Goal: Information Seeking & Learning: Learn about a topic

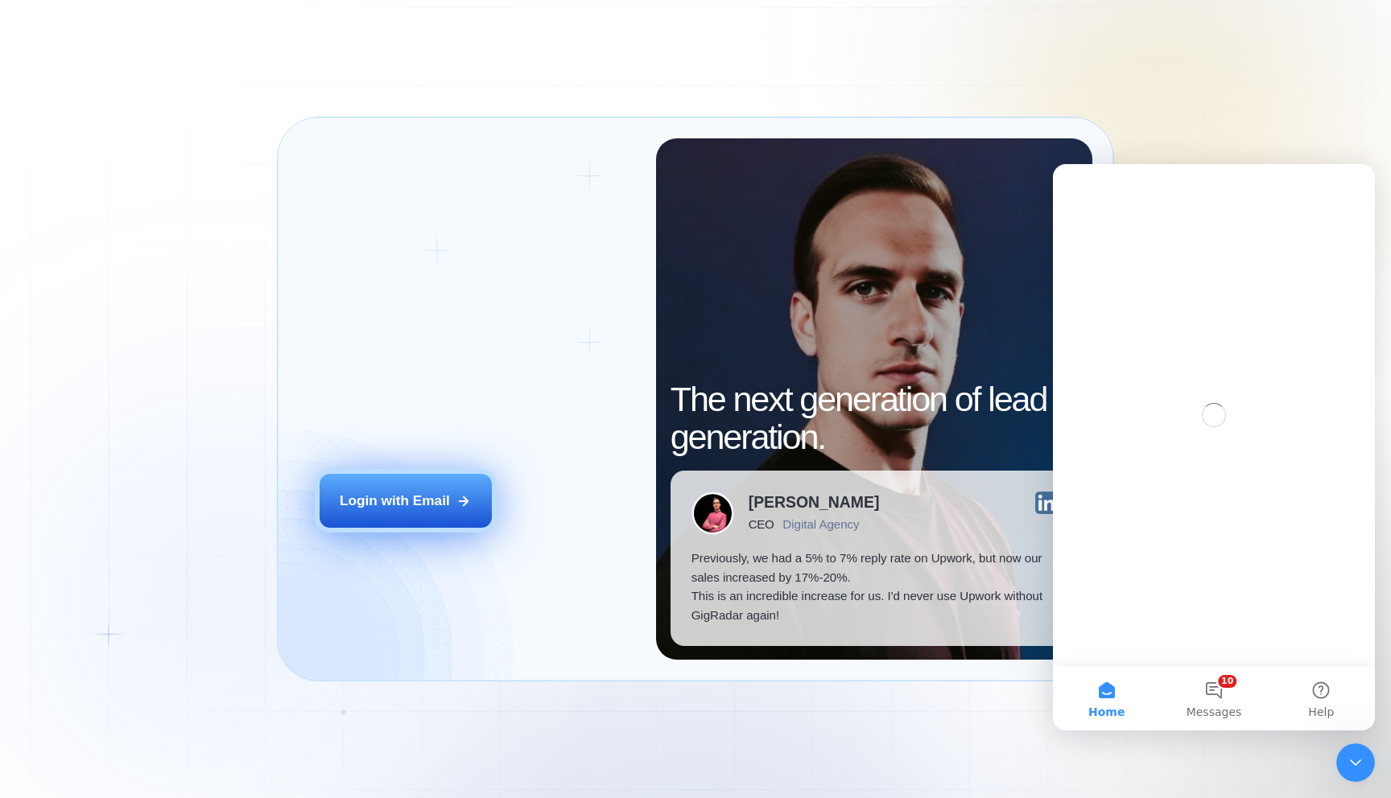
click at [394, 507] on div "Login with Email" at bounding box center [395, 501] width 110 height 19
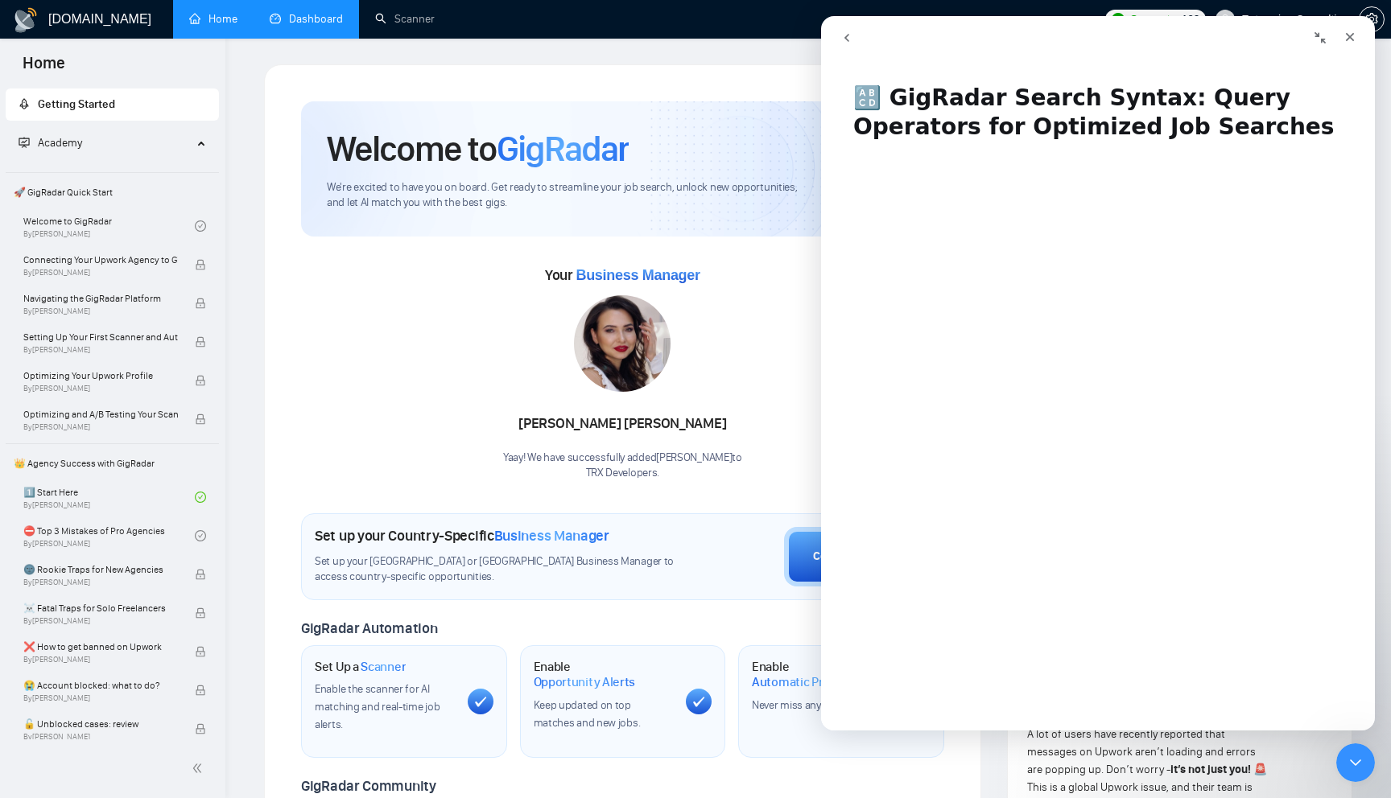
click at [291, 12] on link "Dashboard" at bounding box center [306, 19] width 73 height 14
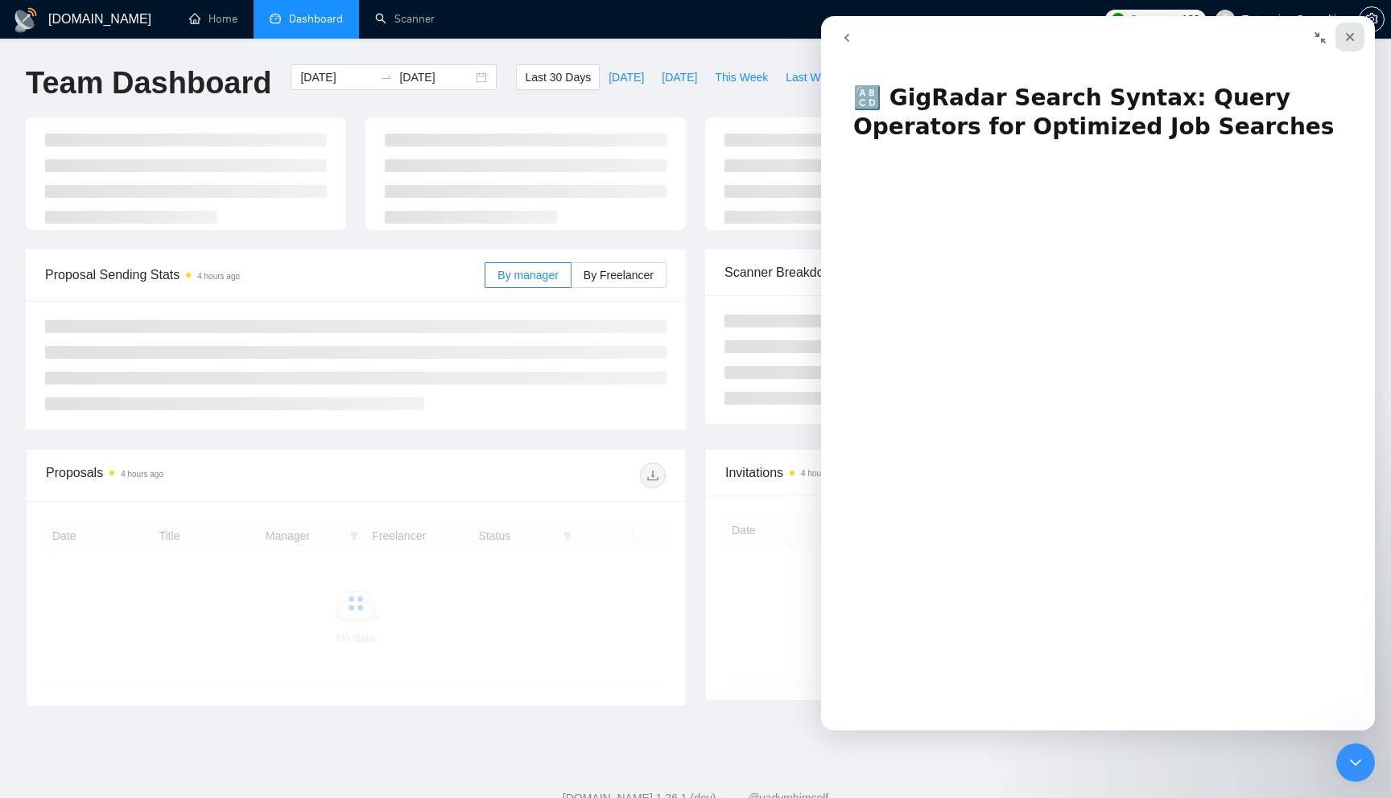
click at [1355, 39] on icon "Close" at bounding box center [1349, 37] width 13 height 13
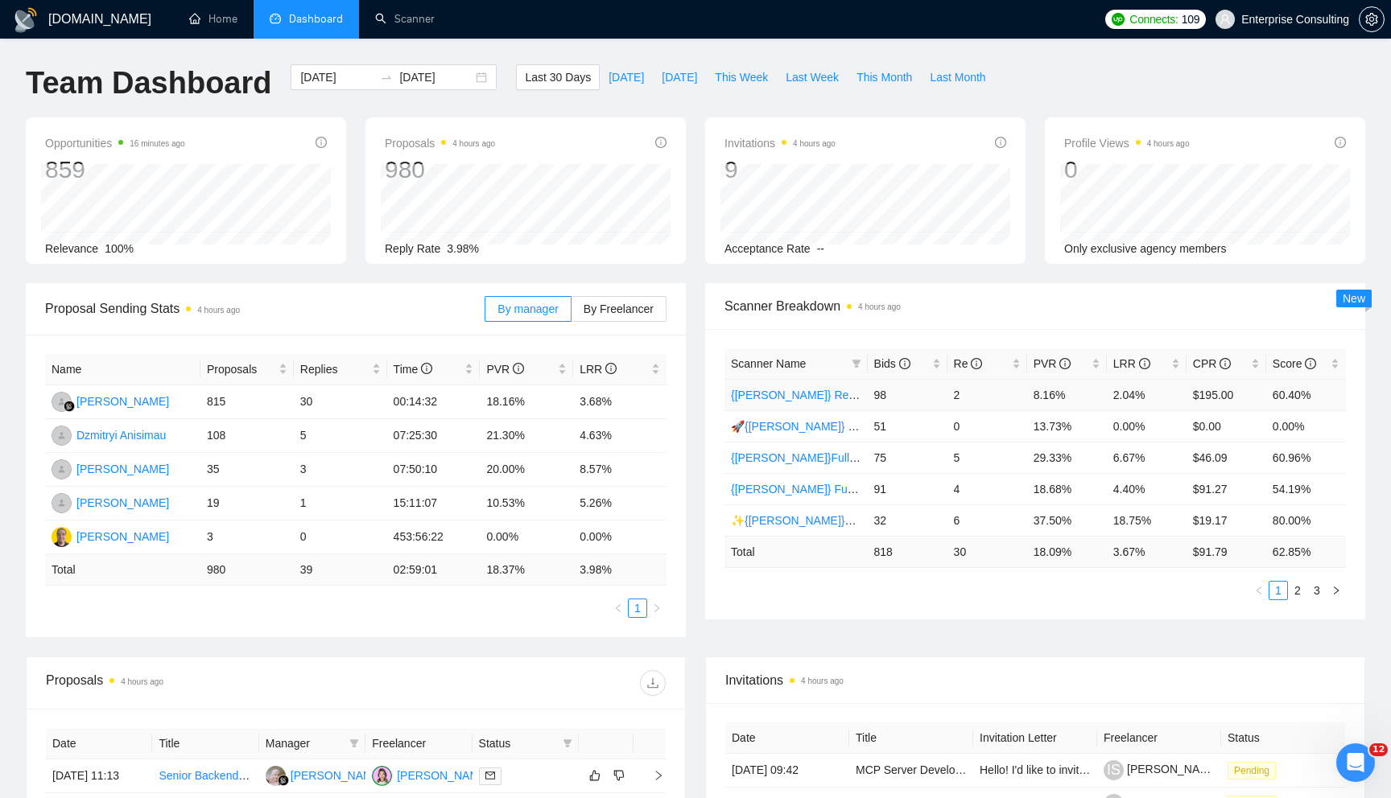
click at [788, 394] on link "{ILYA} React/Next.js/Node.js (Long-term, All Niches)" at bounding box center [895, 395] width 329 height 13
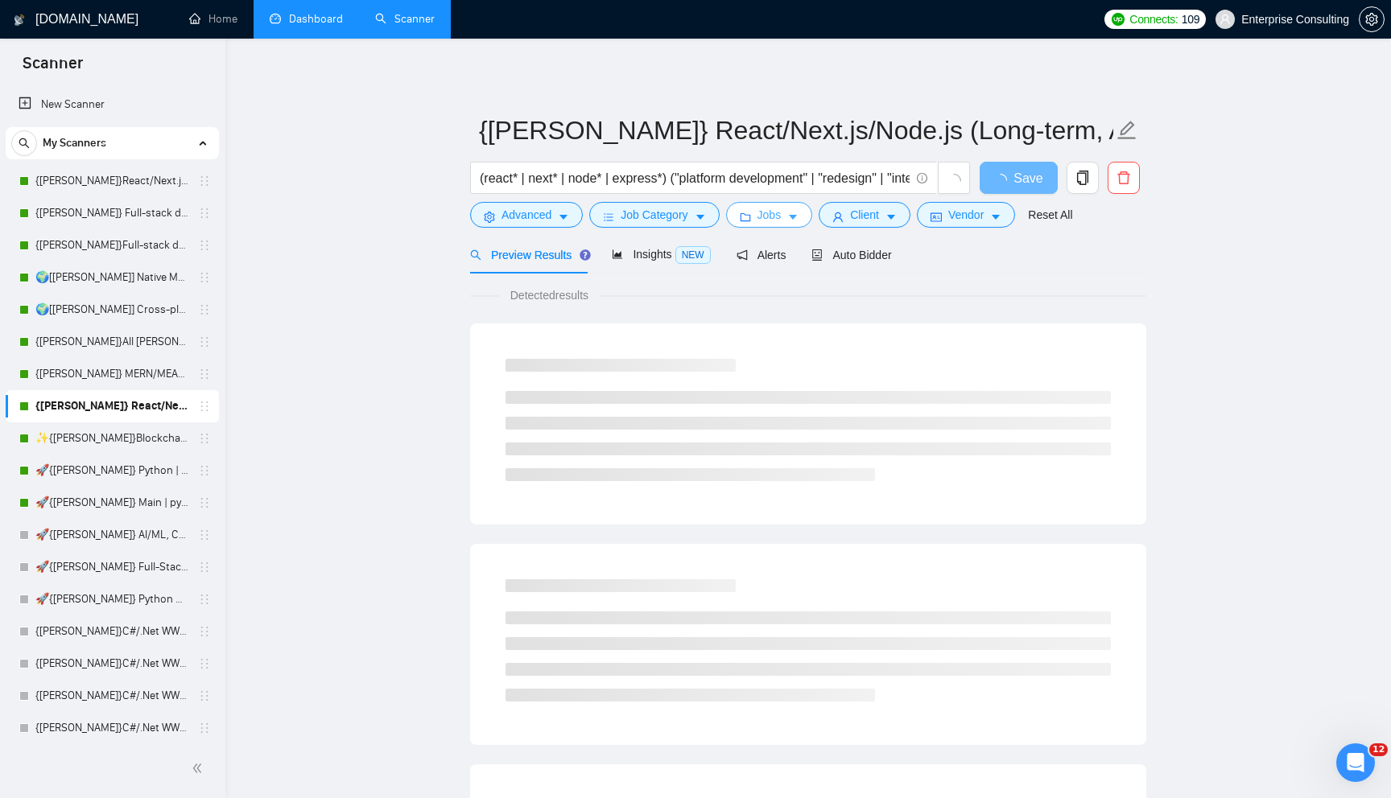
click at [813, 212] on button "Jobs" at bounding box center [769, 215] width 87 height 26
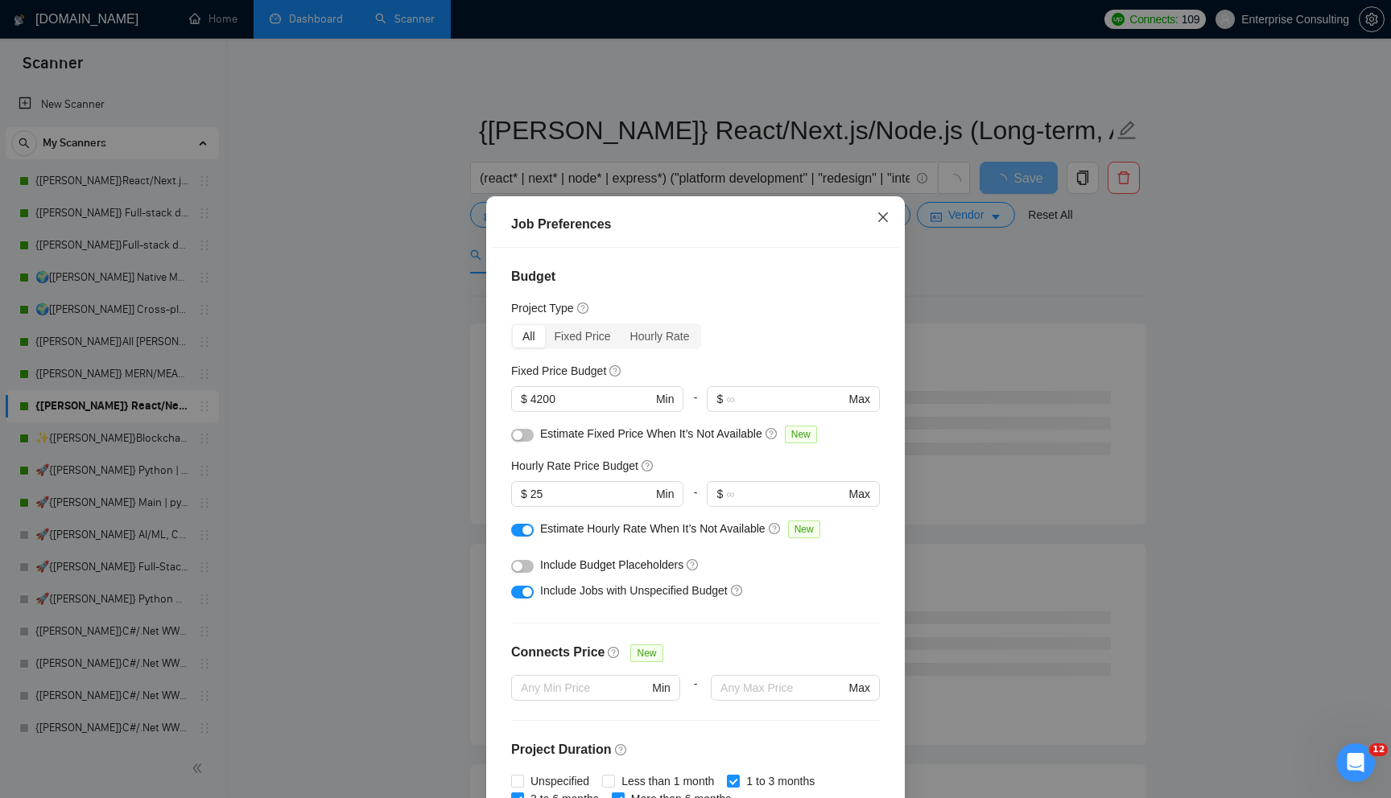
click at [883, 215] on icon "close" at bounding box center [883, 217] width 13 height 13
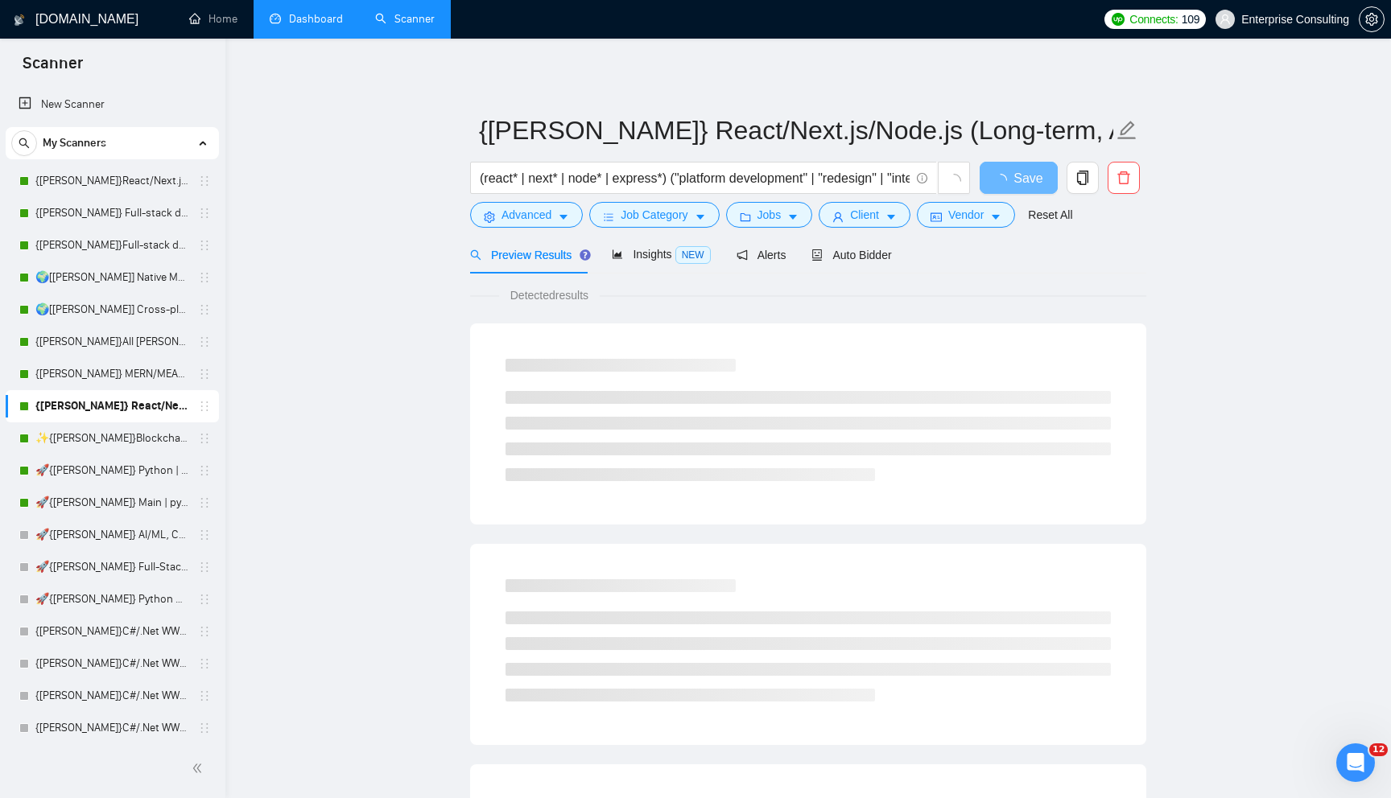
click at [816, 222] on div "Jobs" at bounding box center [769, 215] width 93 height 26
click at [785, 225] on button "Jobs" at bounding box center [769, 215] width 87 height 26
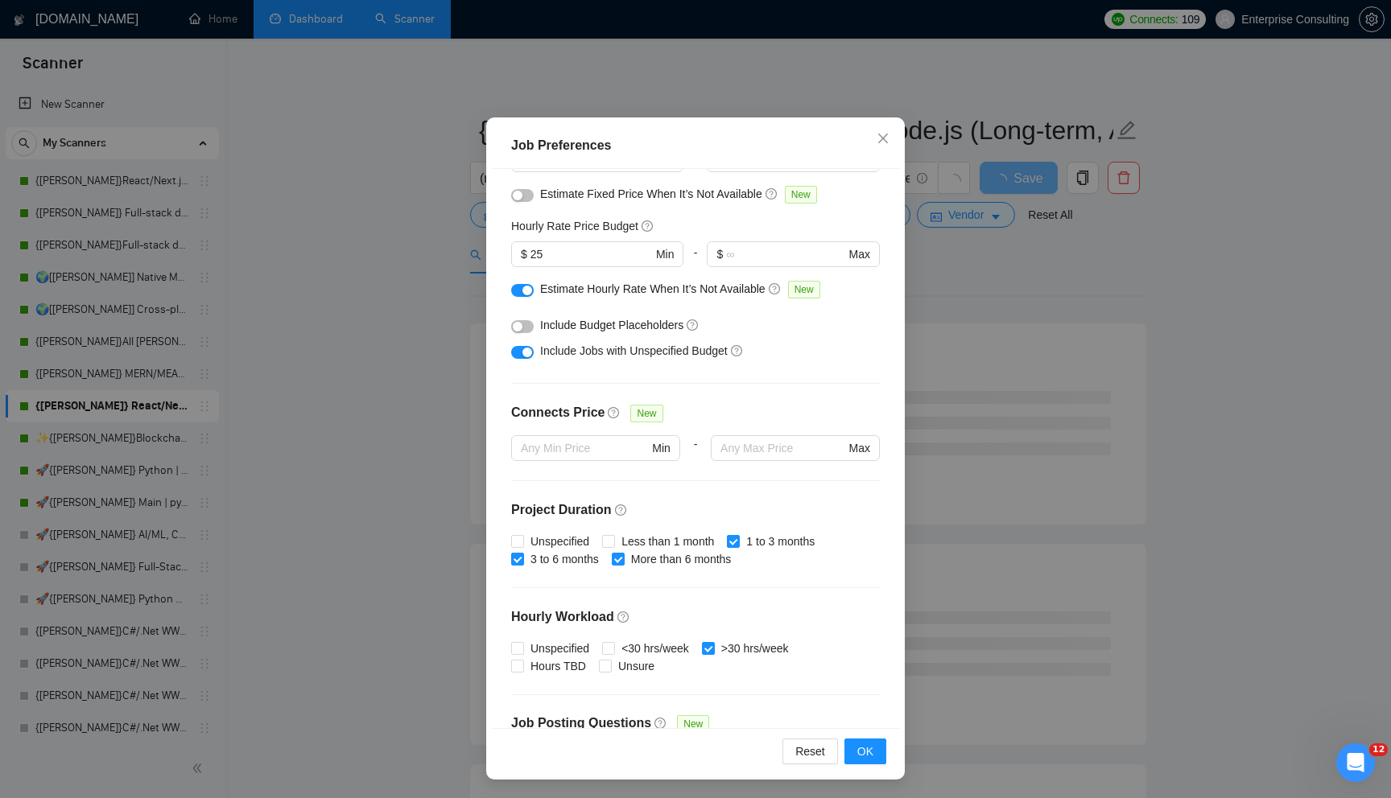
scroll to position [151, 0]
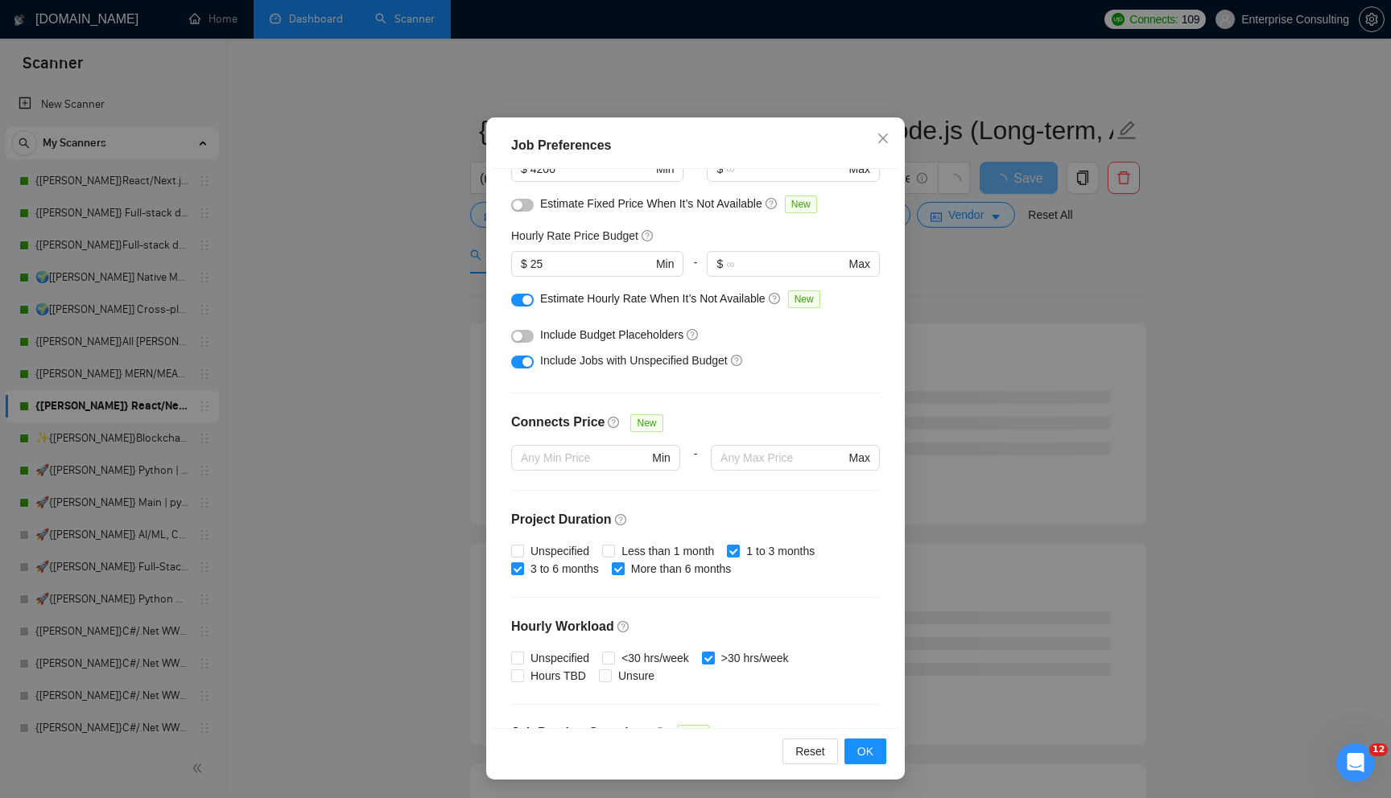
click at [1059, 578] on div "Job Preferences Budget Project Type All Fixed Price Hourly Rate Fixed Price Bud…" at bounding box center [695, 399] width 1391 height 798
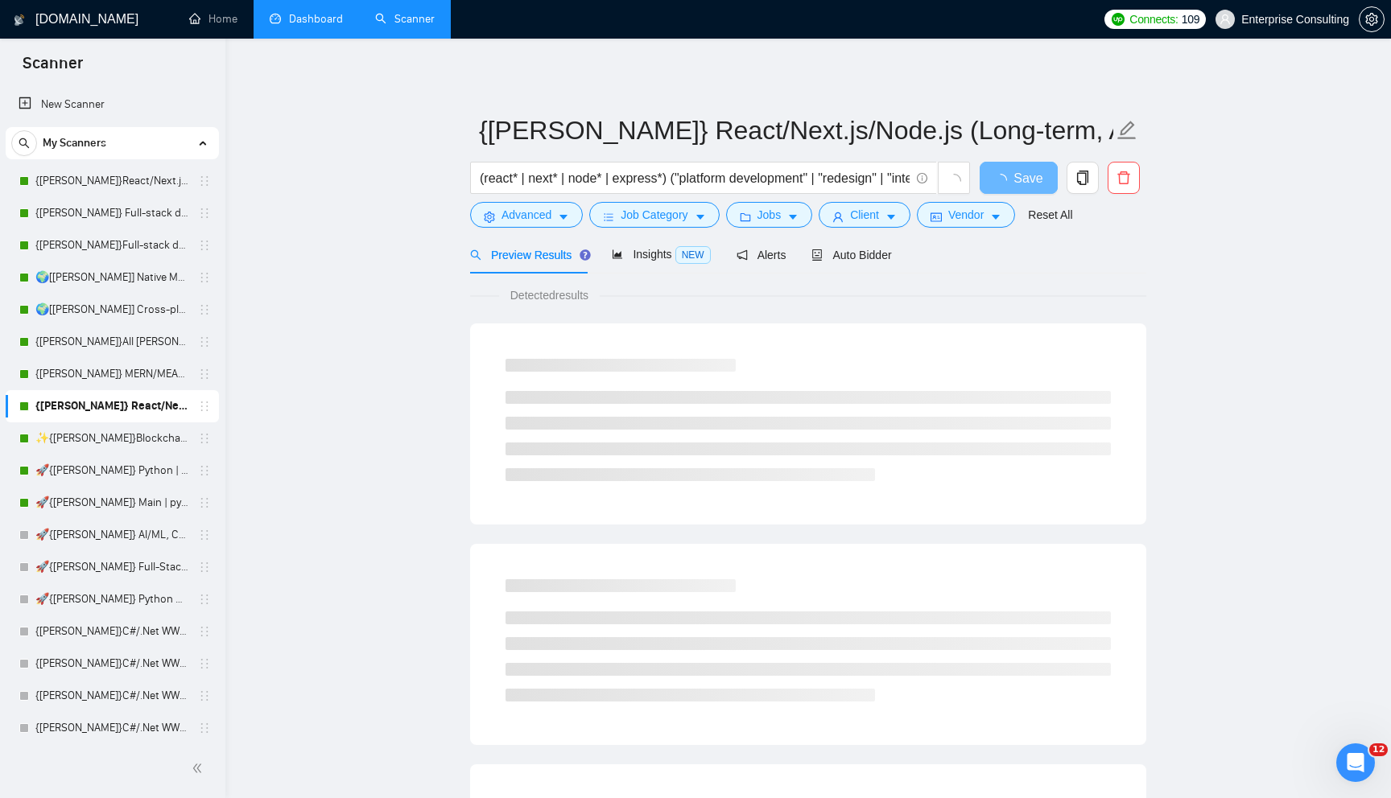
scroll to position [0, 0]
click at [864, 227] on button "Client" at bounding box center [865, 215] width 92 height 26
click at [975, 223] on span "Vendor" at bounding box center [965, 215] width 35 height 18
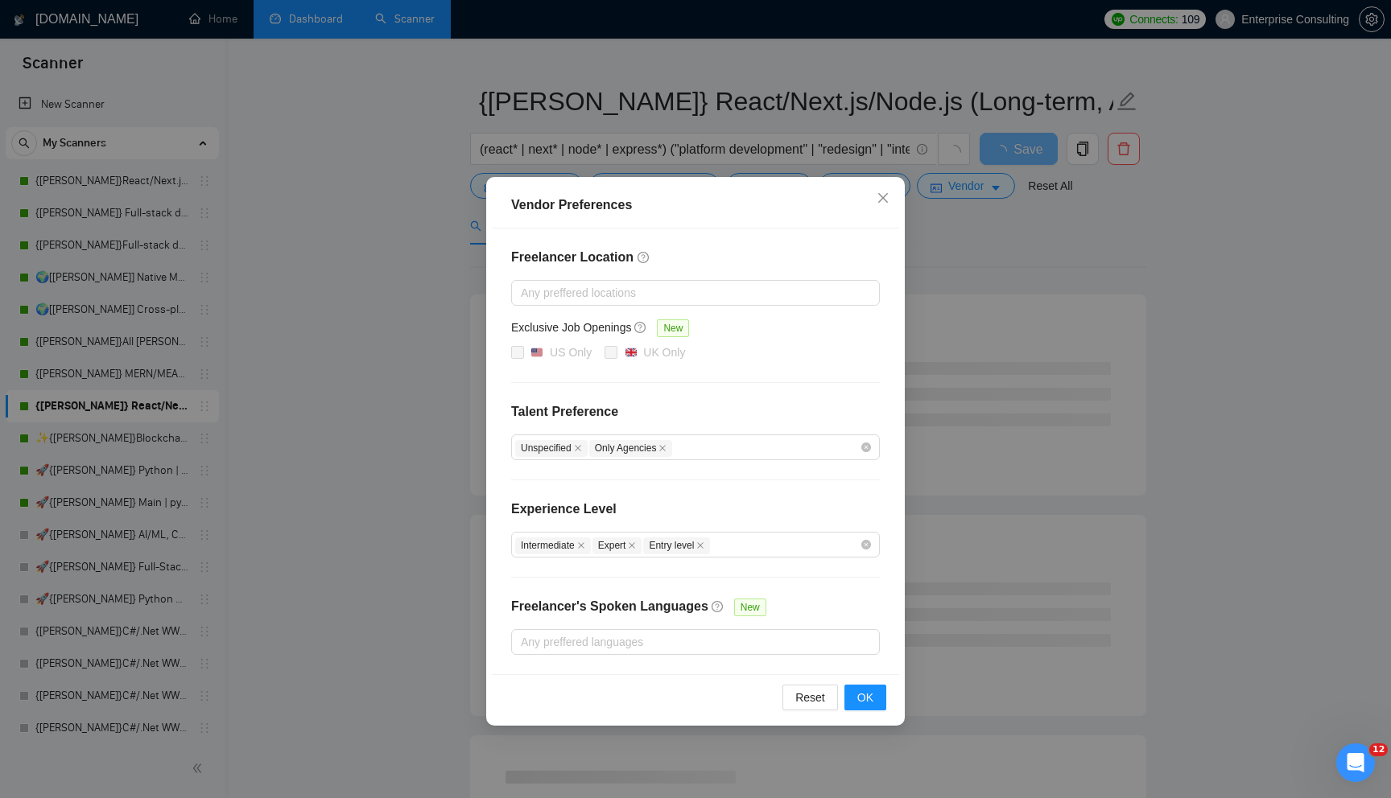
scroll to position [33, 0]
click at [574, 411] on h4 "Talent Preference" at bounding box center [695, 411] width 369 height 19
copy h4 "Talent Preference"
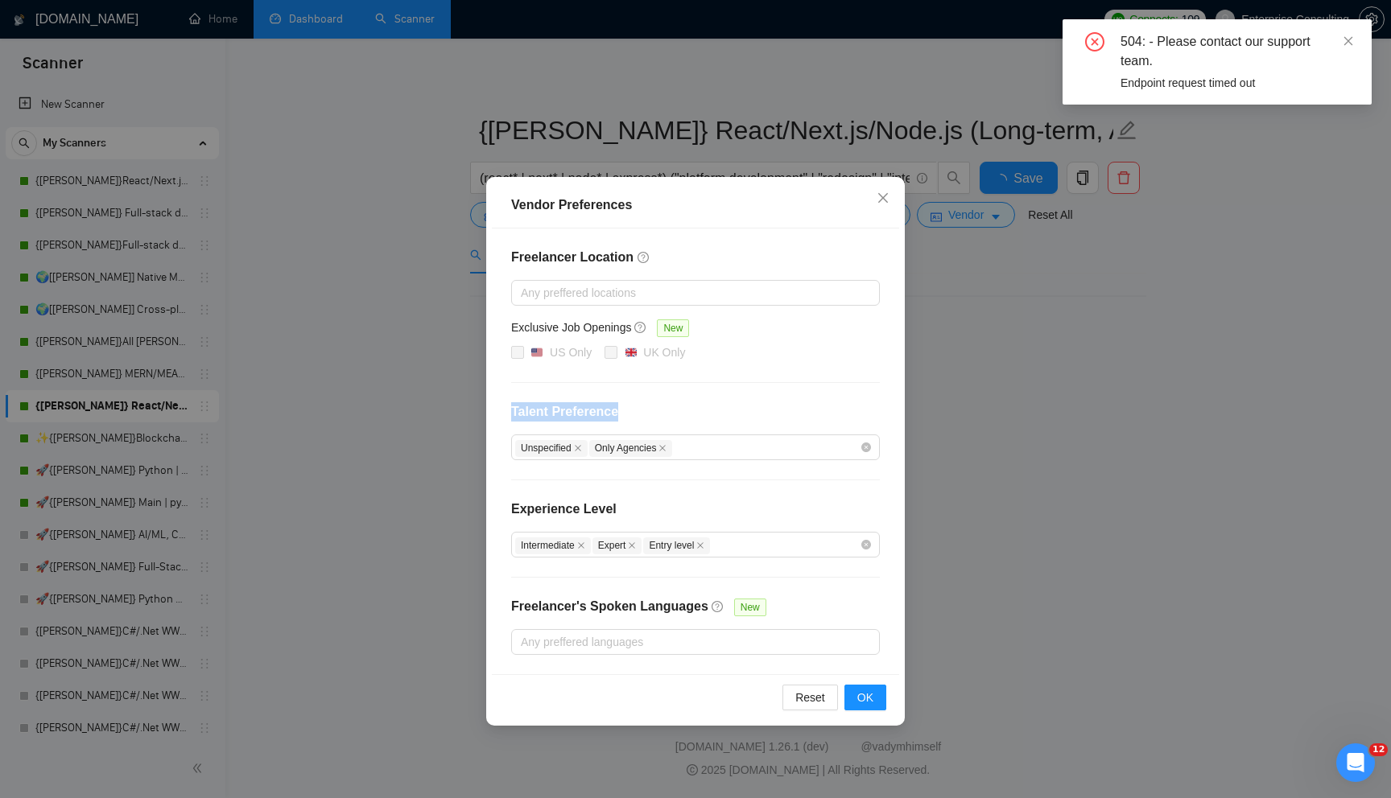
scroll to position [0, 0]
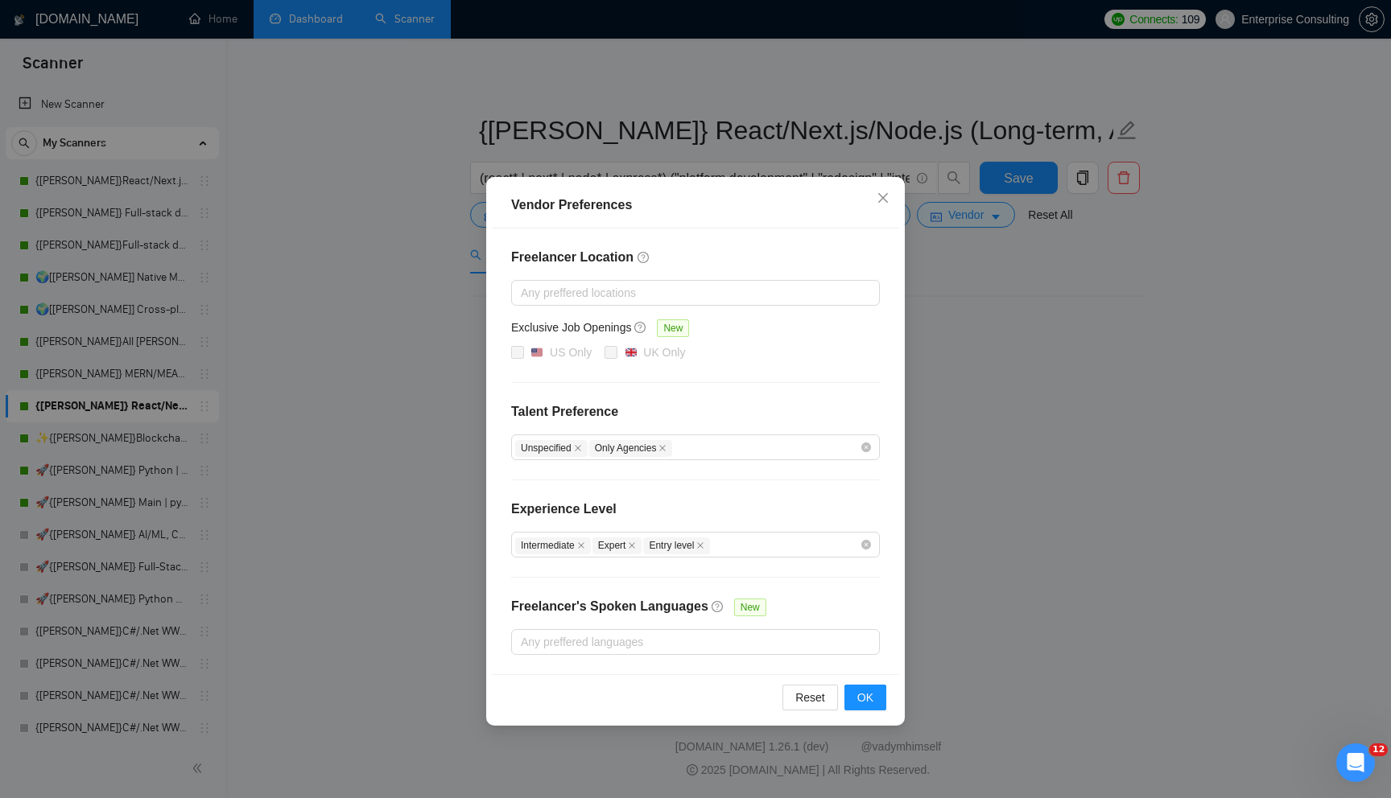
click at [602, 67] on div "Vendor Preferences Freelancer Location Any preffered locations Exclusive Job Op…" at bounding box center [695, 399] width 1391 height 798
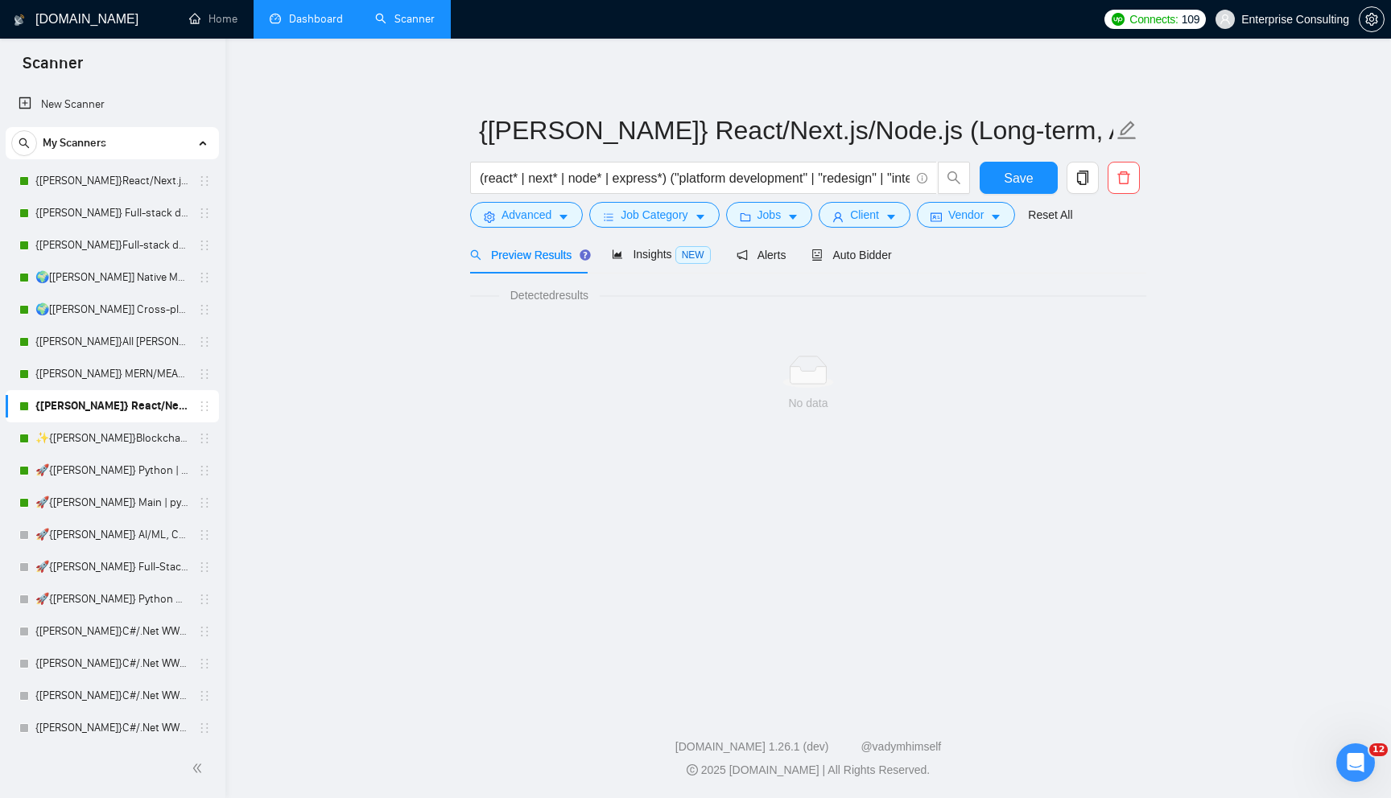
click at [733, 254] on div "Preview Results Insights NEW Alerts Auto Bidder" at bounding box center [681, 255] width 422 height 38
click at [798, 254] on div "Preview Results Insights NEW Alerts Auto Bidder" at bounding box center [681, 255] width 422 height 38
click at [773, 254] on span "Alerts" at bounding box center [761, 255] width 50 height 13
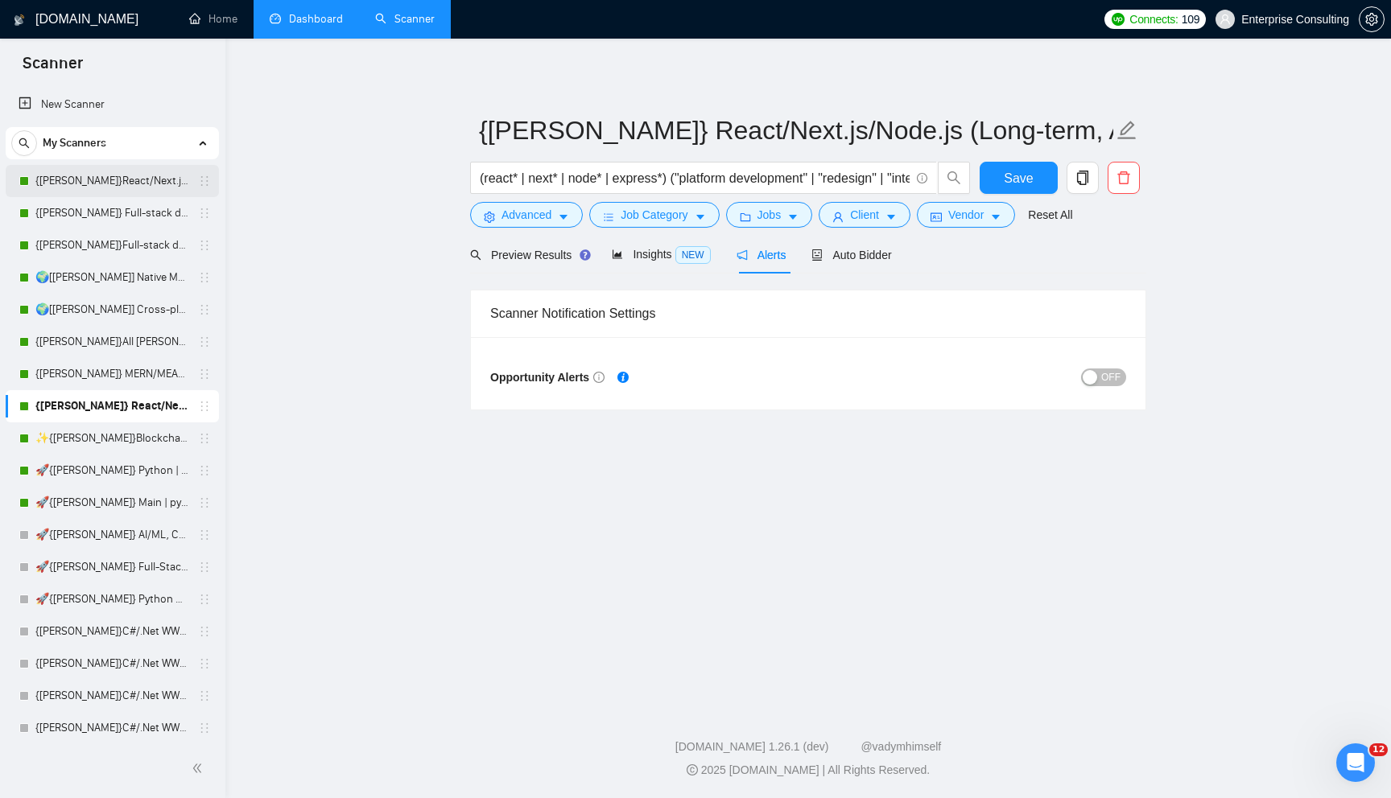
click at [101, 186] on link "{Kate}React/Next.js/Node.js (Long-term, All Niches)" at bounding box center [111, 181] width 153 height 32
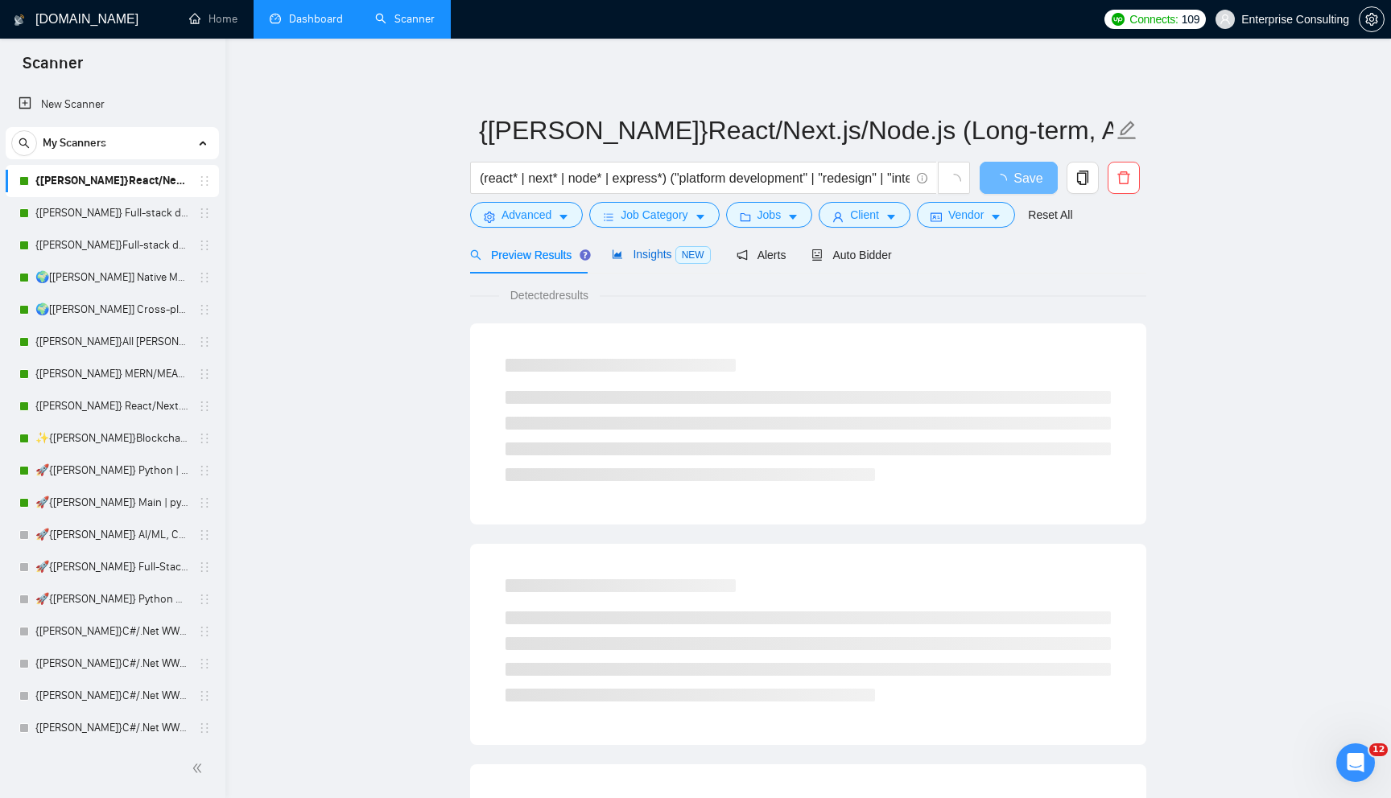
click at [691, 255] on span "NEW" at bounding box center [692, 255] width 35 height 18
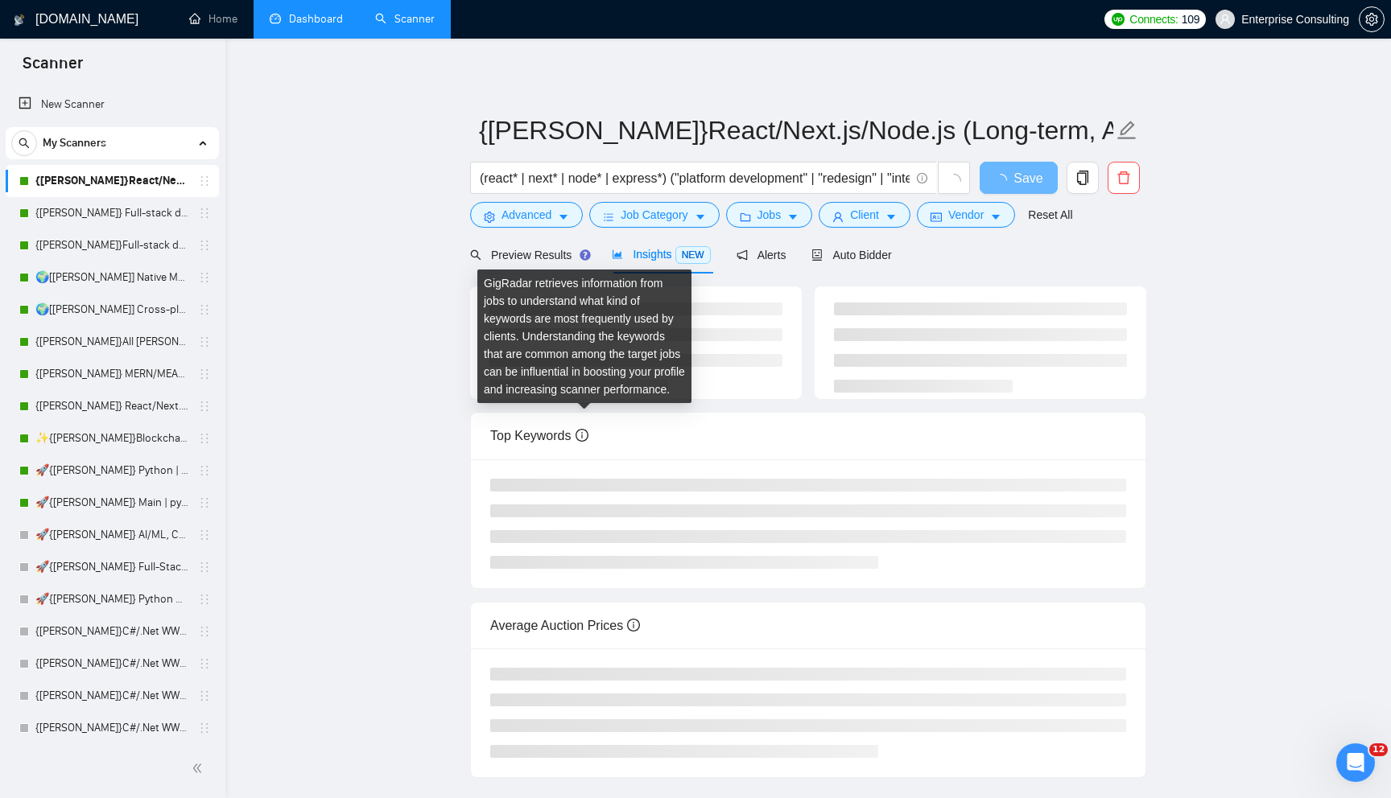
click at [581, 435] on icon "info-circle" at bounding box center [582, 435] width 13 height 13
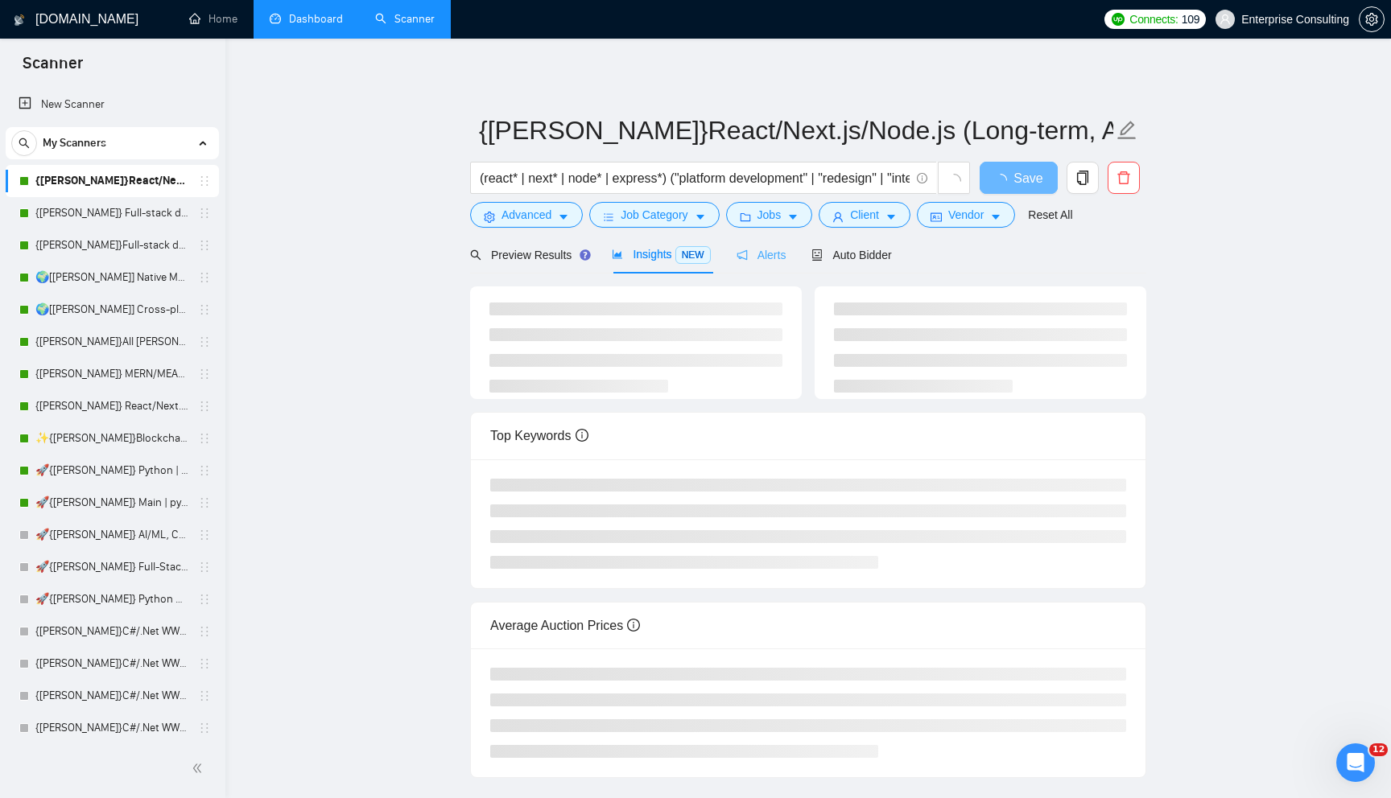
click at [770, 267] on div "Alerts" at bounding box center [761, 255] width 50 height 38
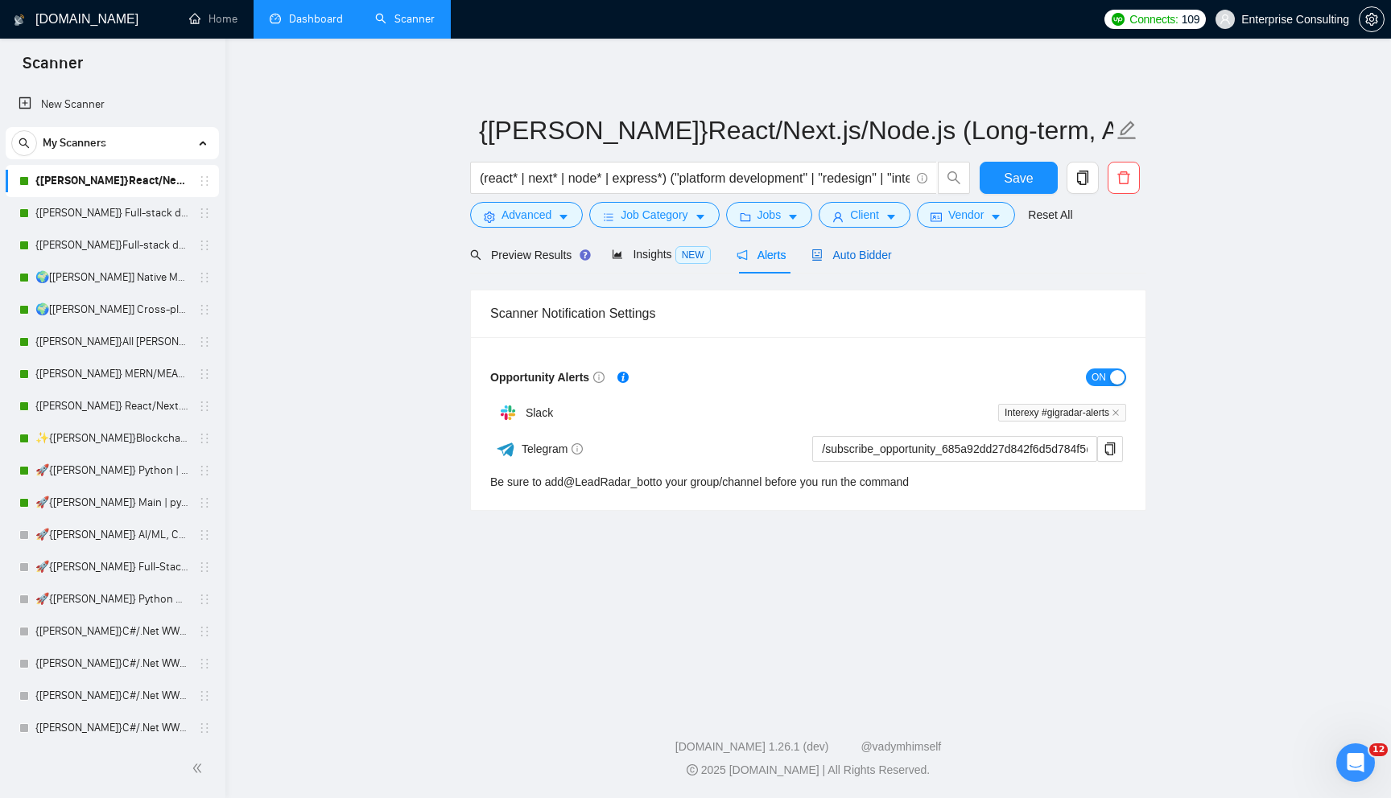
click at [874, 254] on span "Auto Bidder" at bounding box center [851, 255] width 80 height 13
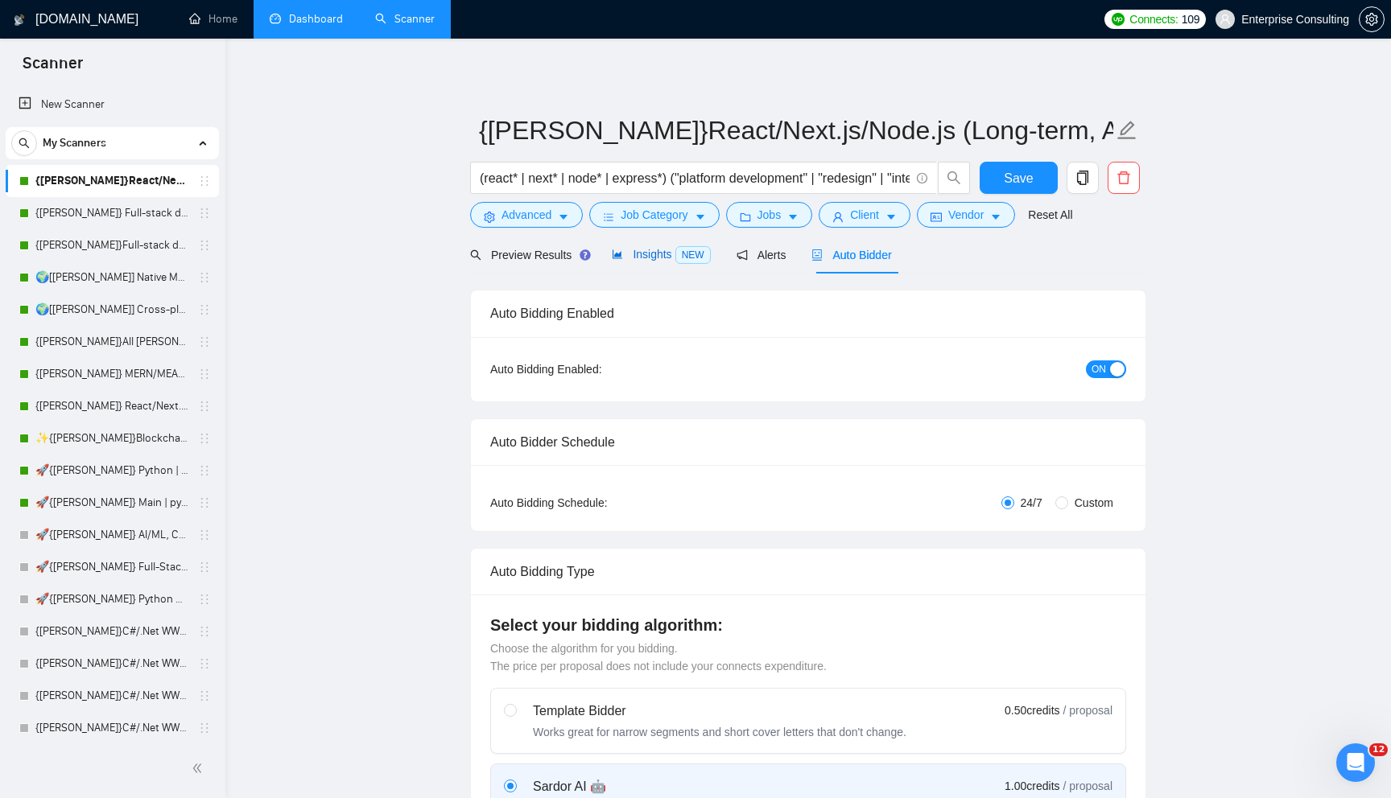
click at [658, 260] on span "Insights NEW" at bounding box center [661, 254] width 98 height 13
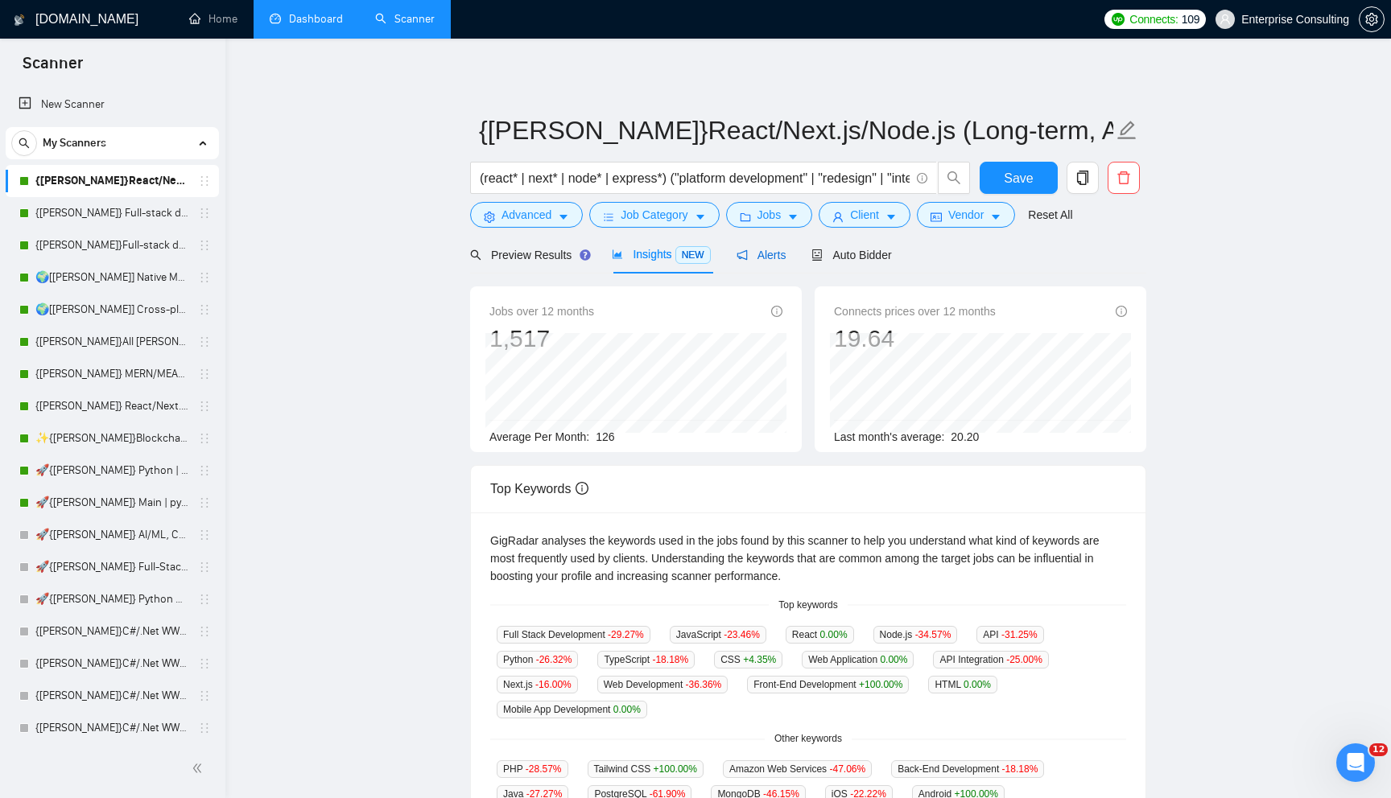
click at [773, 259] on span "Alerts" at bounding box center [761, 255] width 50 height 13
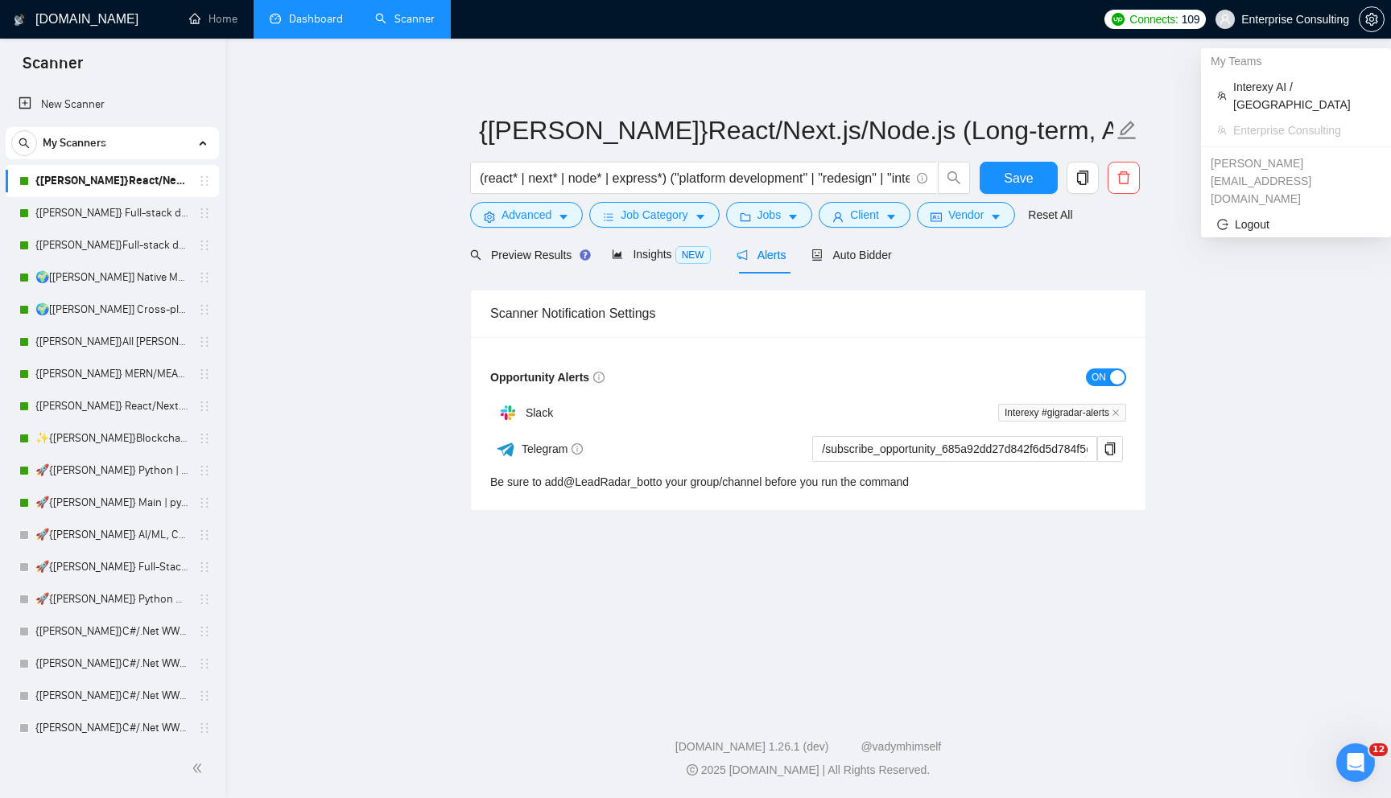
click at [1322, 26] on span "Enterprise Consulting" at bounding box center [1282, 20] width 153 height 52
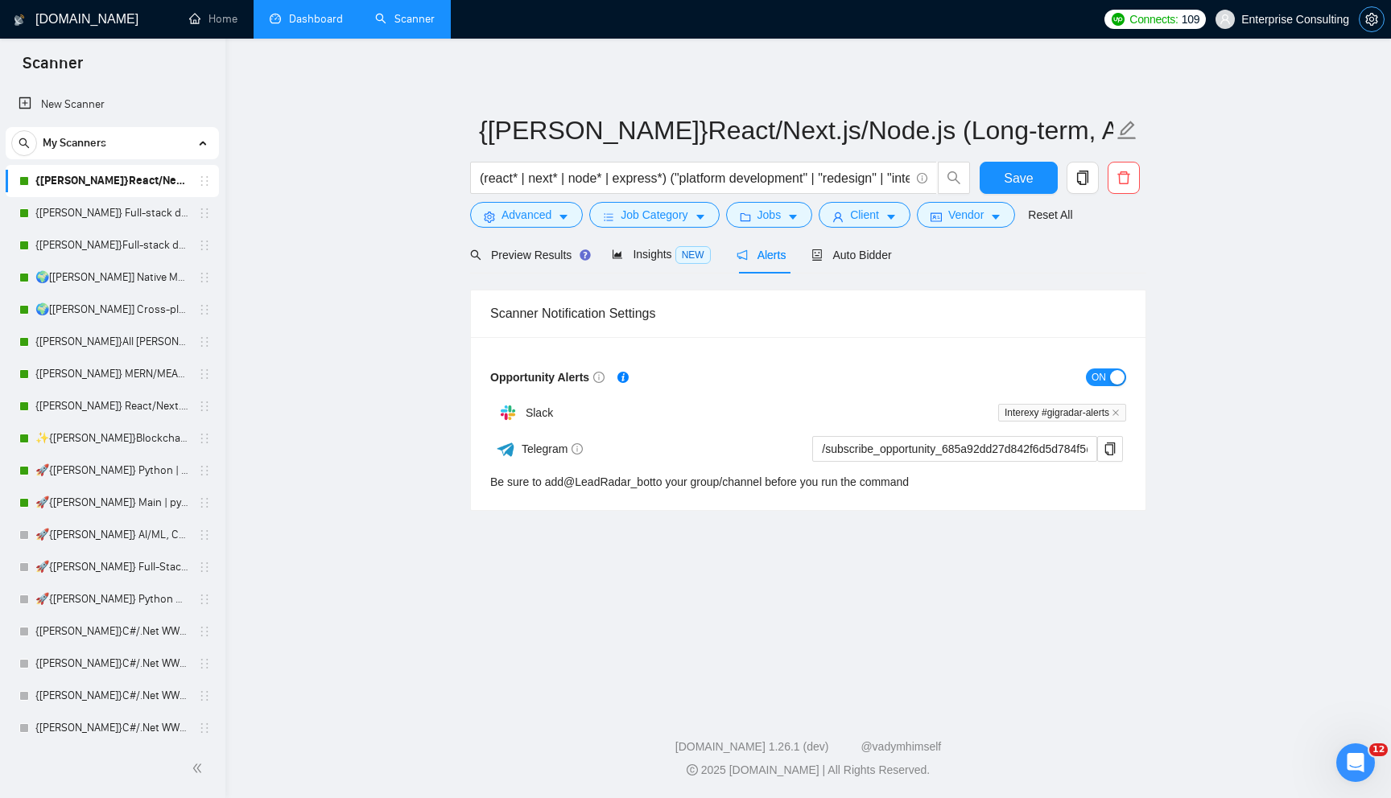
click at [1376, 19] on icon "setting" at bounding box center [1371, 19] width 13 height 13
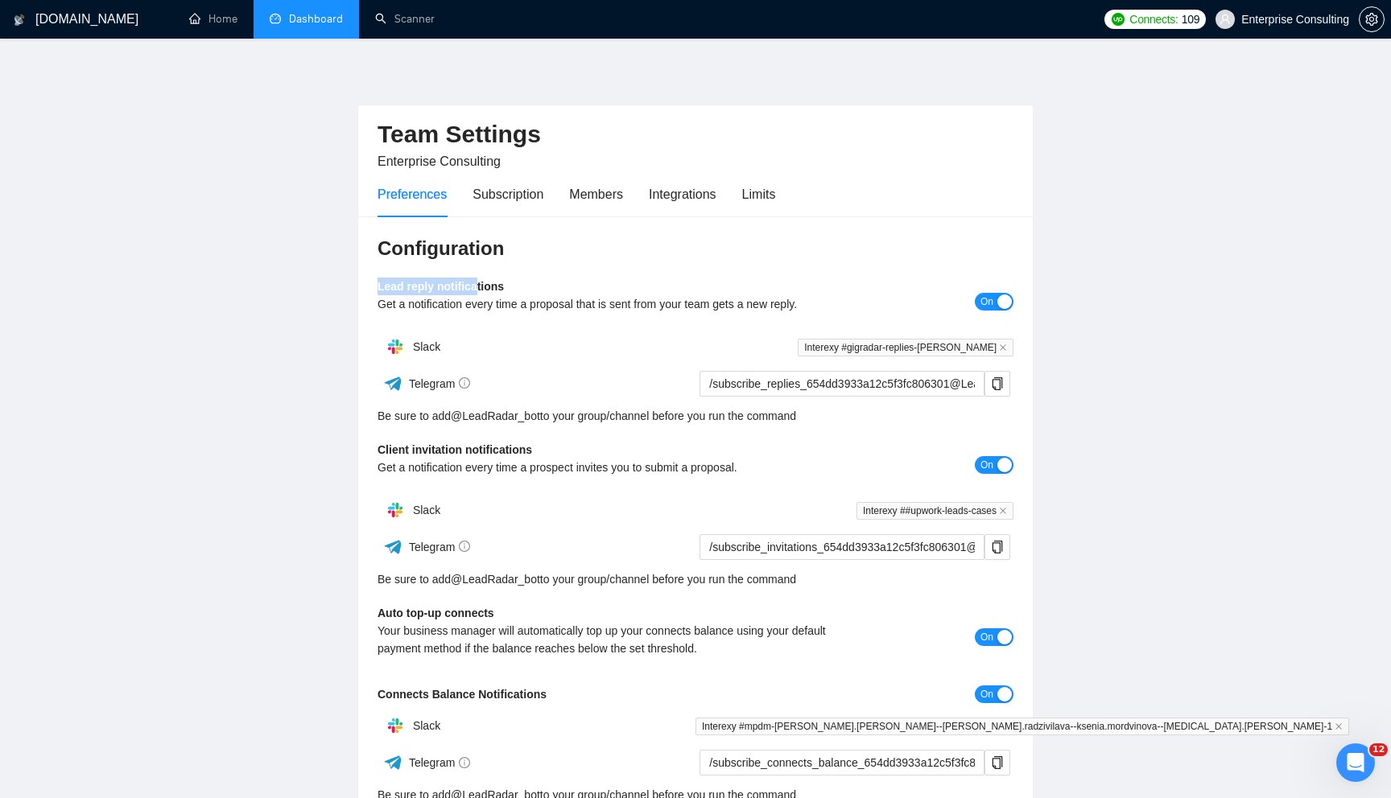
drag, startPoint x: 378, startPoint y: 290, endPoint x: 481, endPoint y: 283, distance: 103.3
click at [481, 283] on b "Lead reply notifications" at bounding box center [440, 286] width 126 height 13
click at [653, 185] on div "Integrations" at bounding box center [683, 194] width 68 height 20
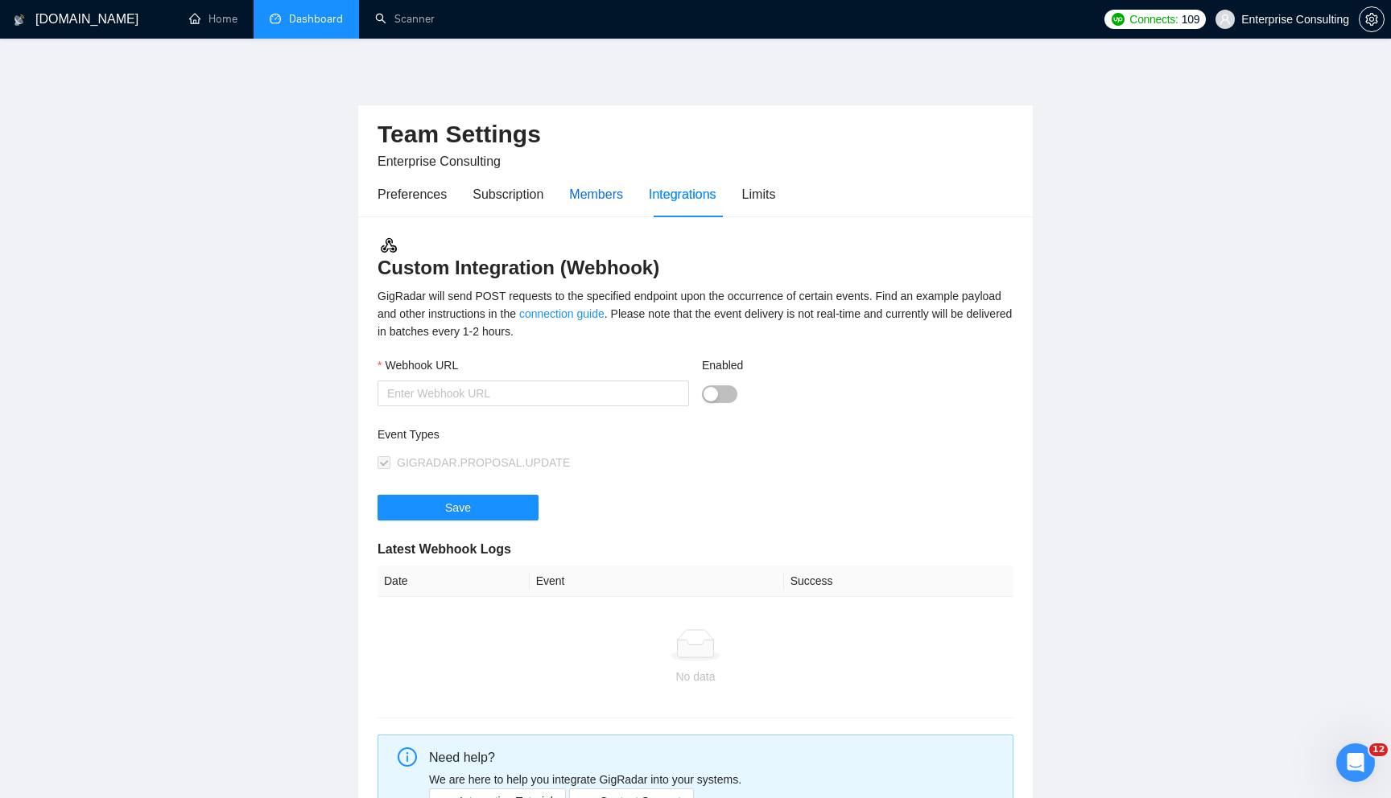
click at [588, 198] on div "Members" at bounding box center [596, 194] width 54 height 20
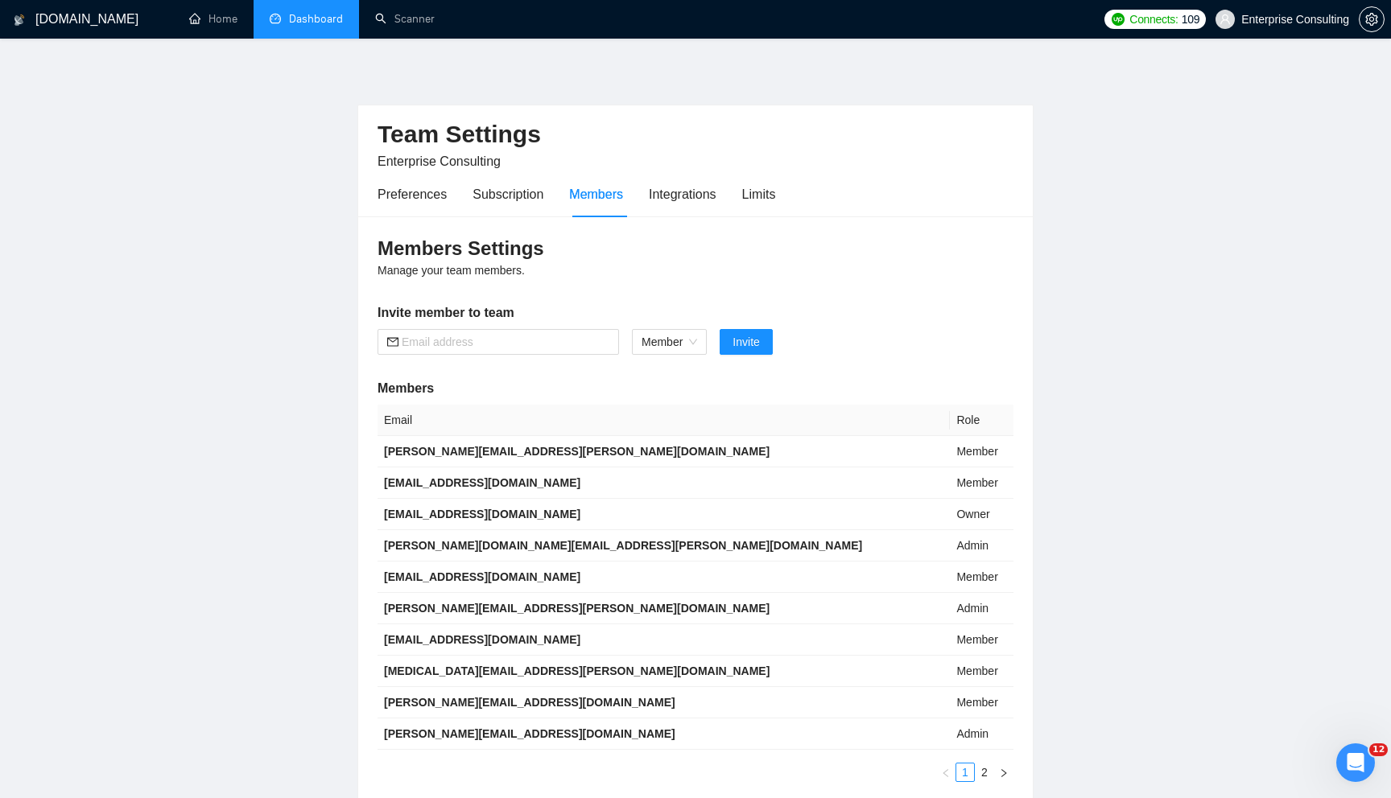
click at [468, 195] on div "Preferences Subscription Members Integrations Limits" at bounding box center [576, 194] width 398 height 46
click at [495, 194] on div "Subscription" at bounding box center [507, 194] width 71 height 20
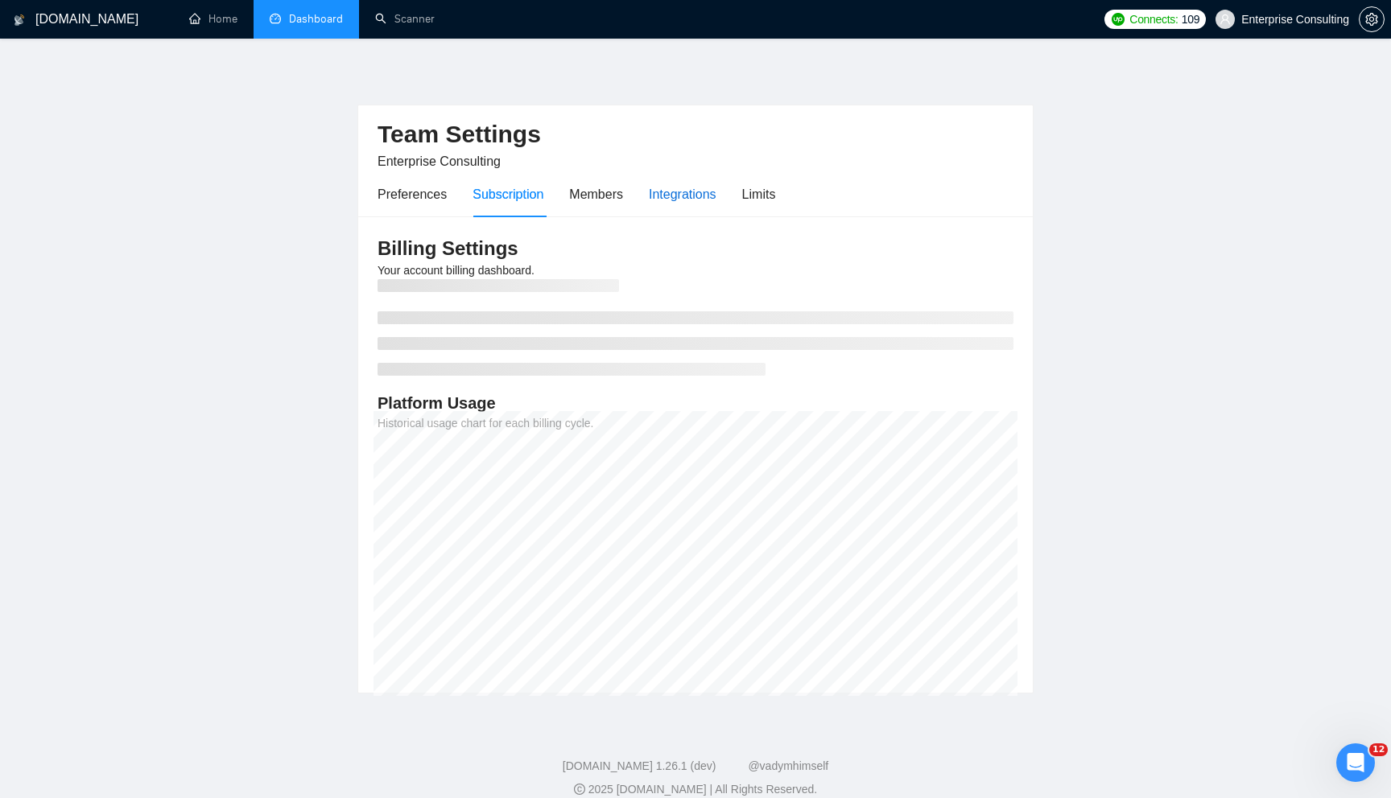
click at [656, 186] on div "Integrations" at bounding box center [683, 194] width 68 height 20
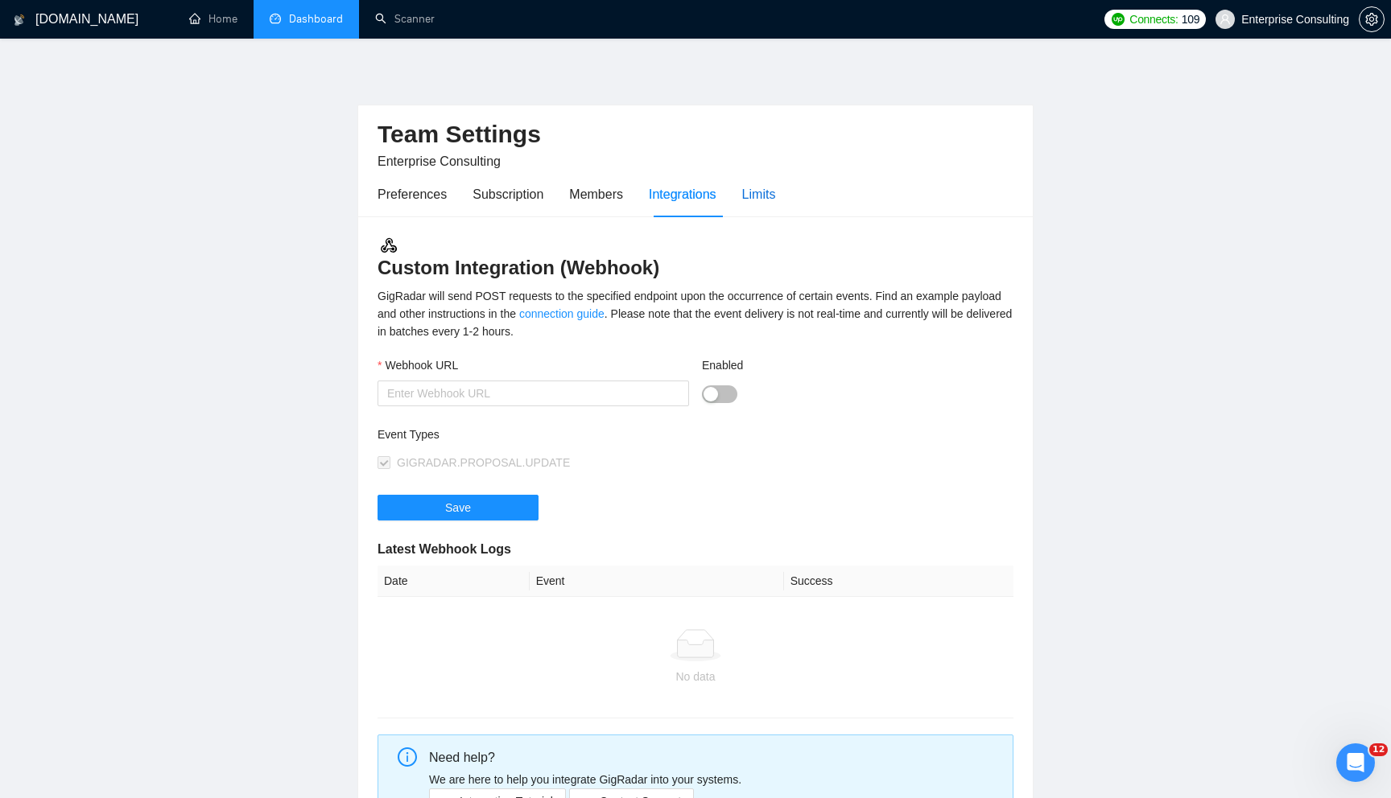
click at [759, 188] on div "Limits" at bounding box center [759, 194] width 34 height 20
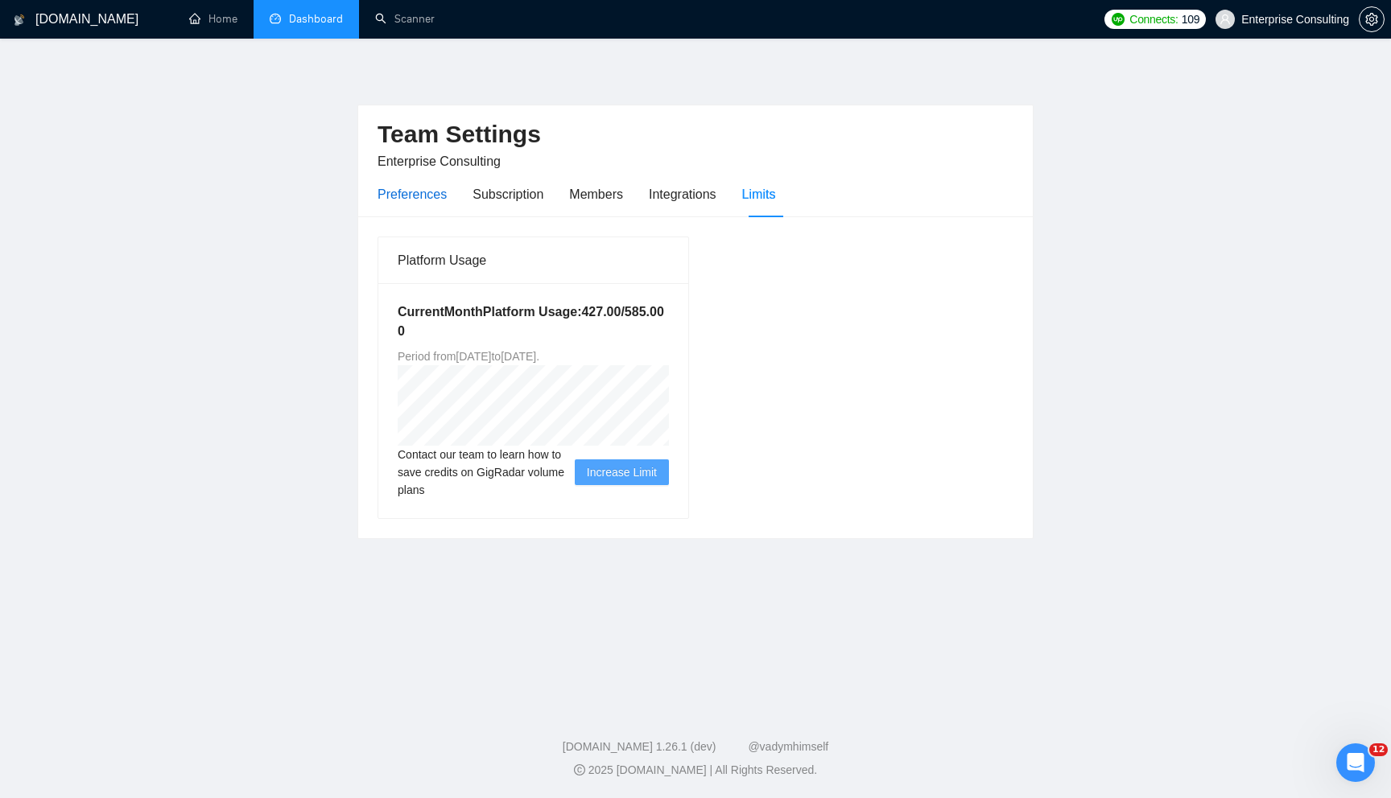
click at [408, 199] on div "Preferences" at bounding box center [411, 194] width 69 height 20
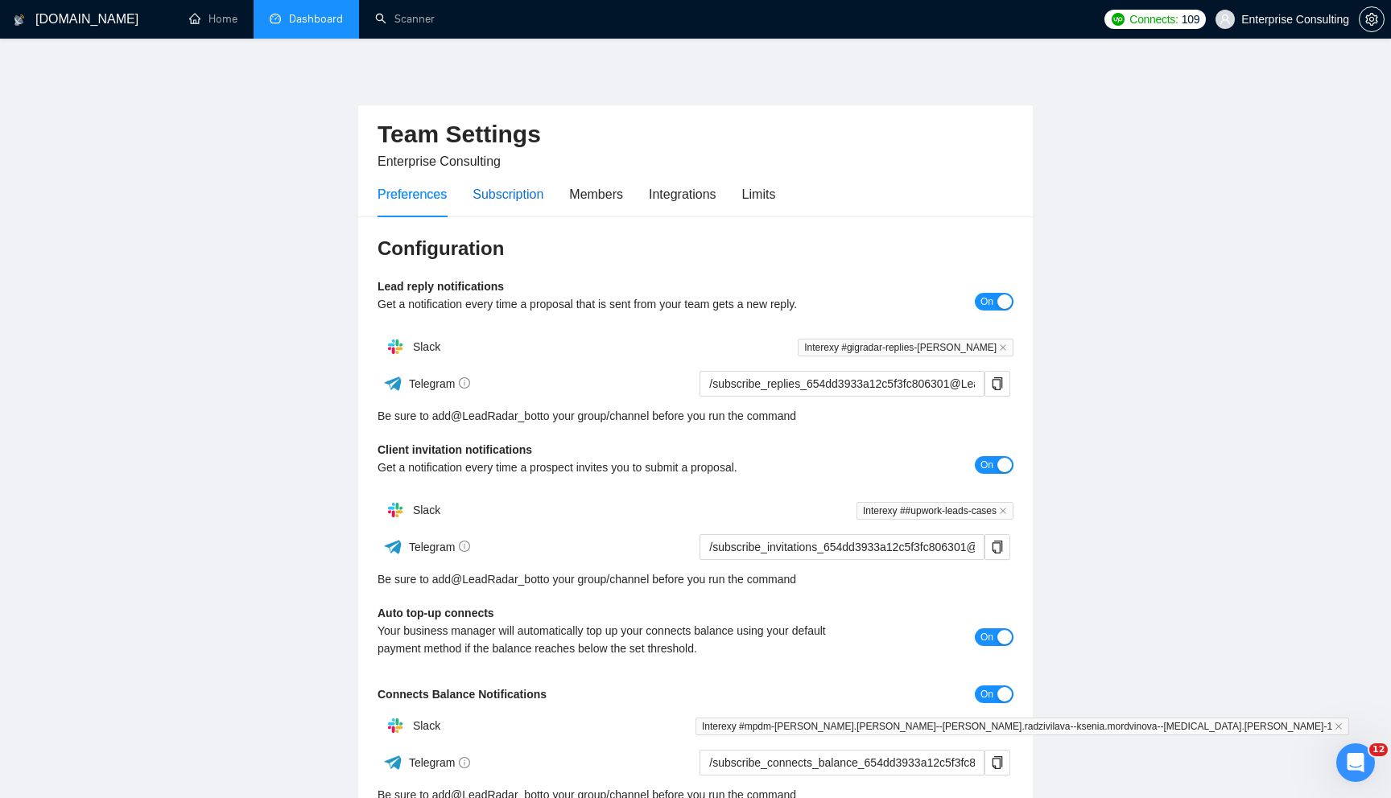
click at [503, 194] on div "Subscription" at bounding box center [507, 194] width 71 height 20
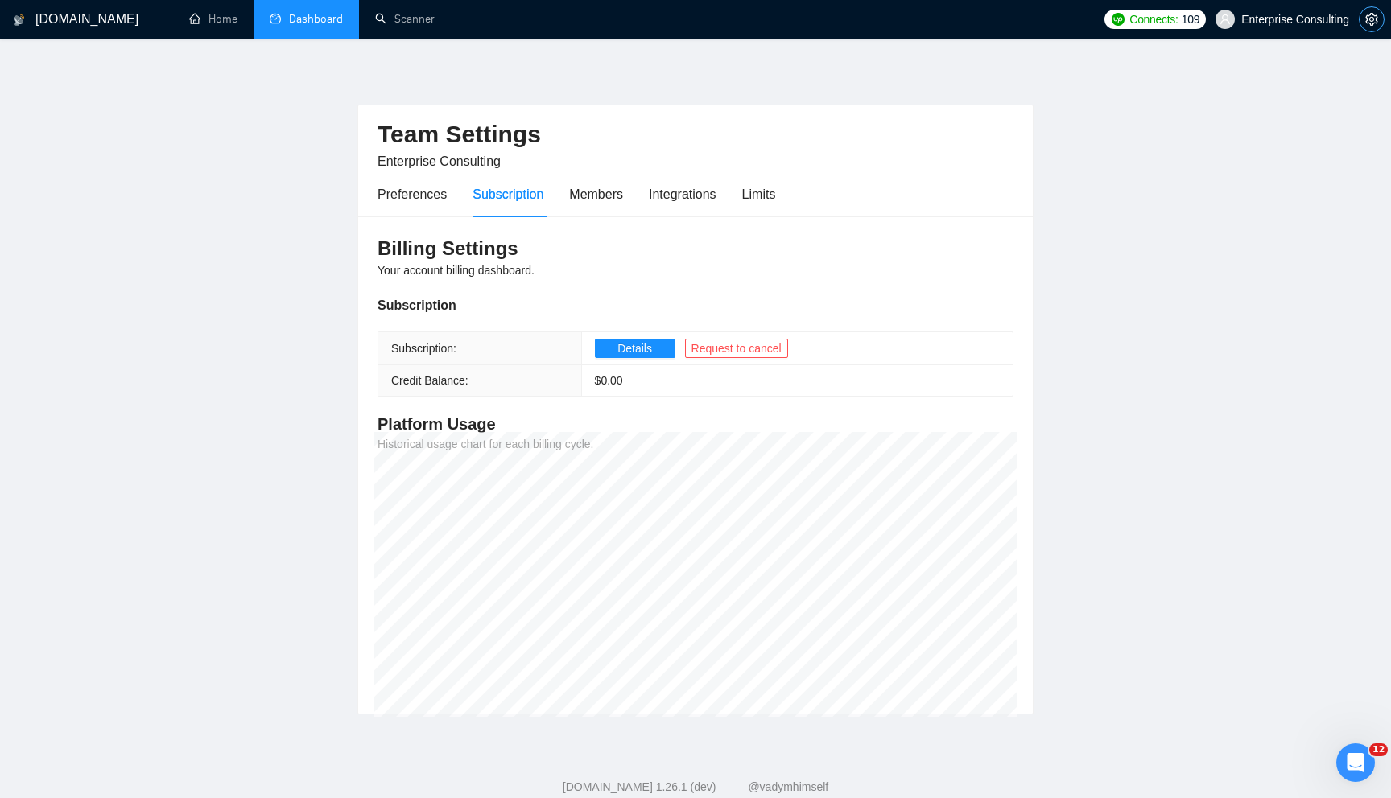
click at [1368, 24] on icon "setting" at bounding box center [1371, 19] width 13 height 13
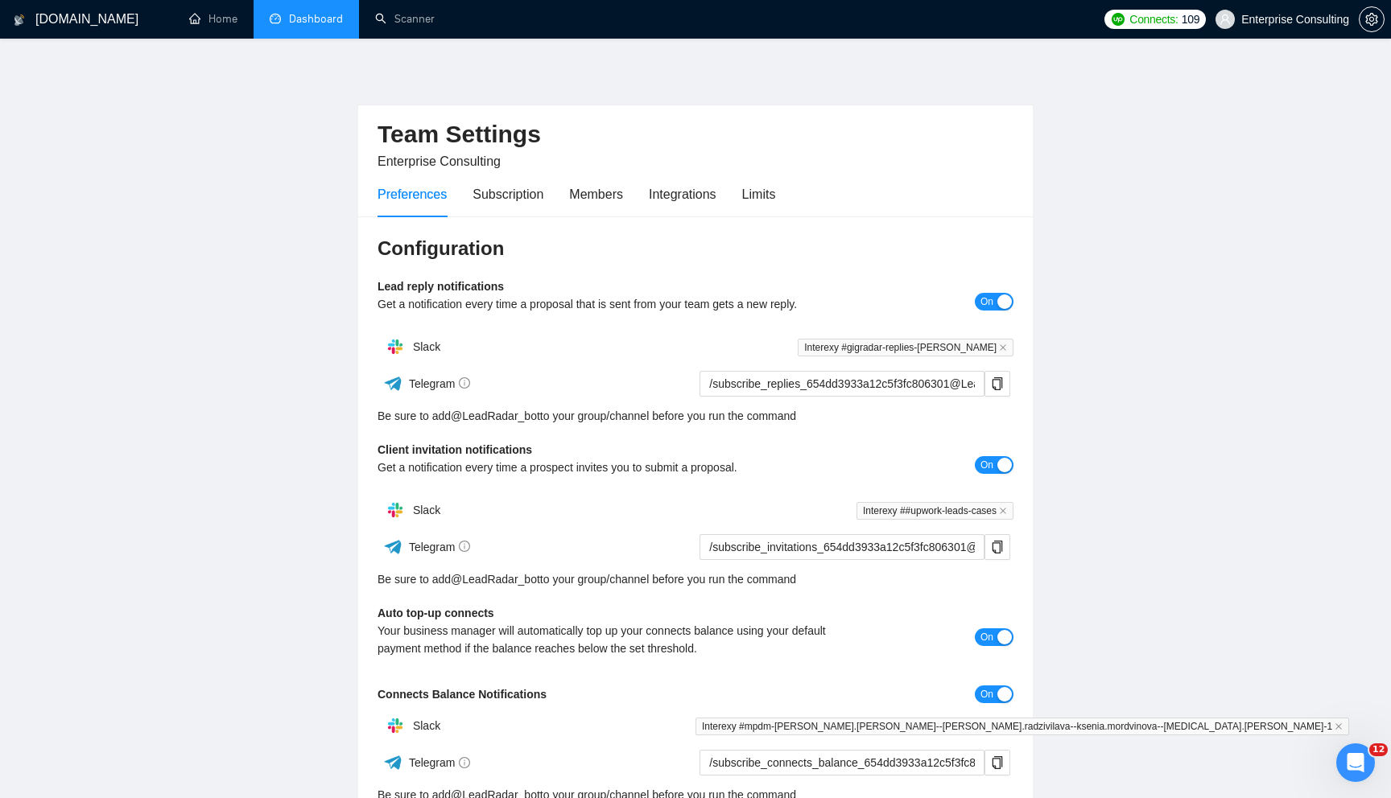
click at [1278, 19] on span "Enterprise Consulting" at bounding box center [1295, 19] width 108 height 0
click at [291, 23] on link "Dashboard" at bounding box center [306, 19] width 73 height 14
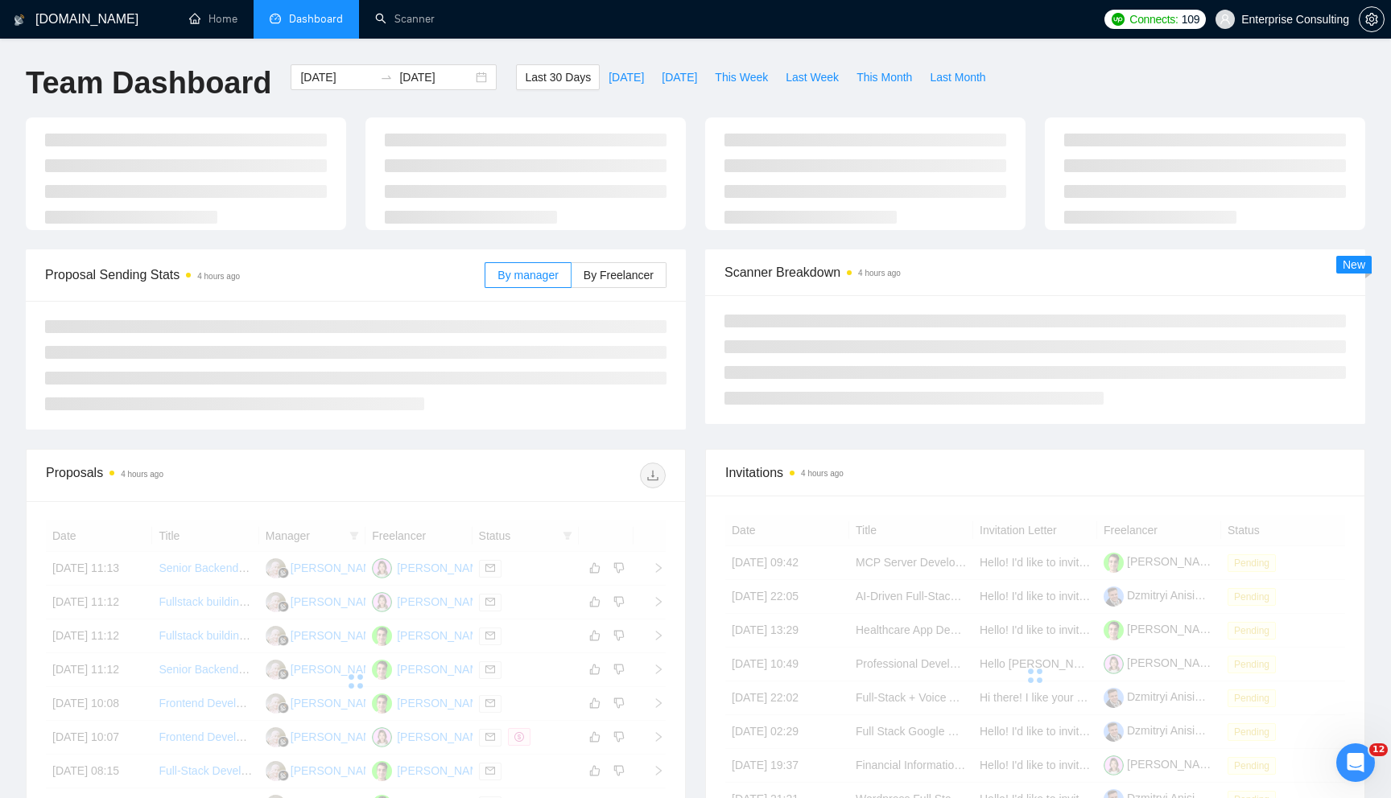
click at [92, 24] on h1 "GigRadar.io" at bounding box center [86, 19] width 103 height 39
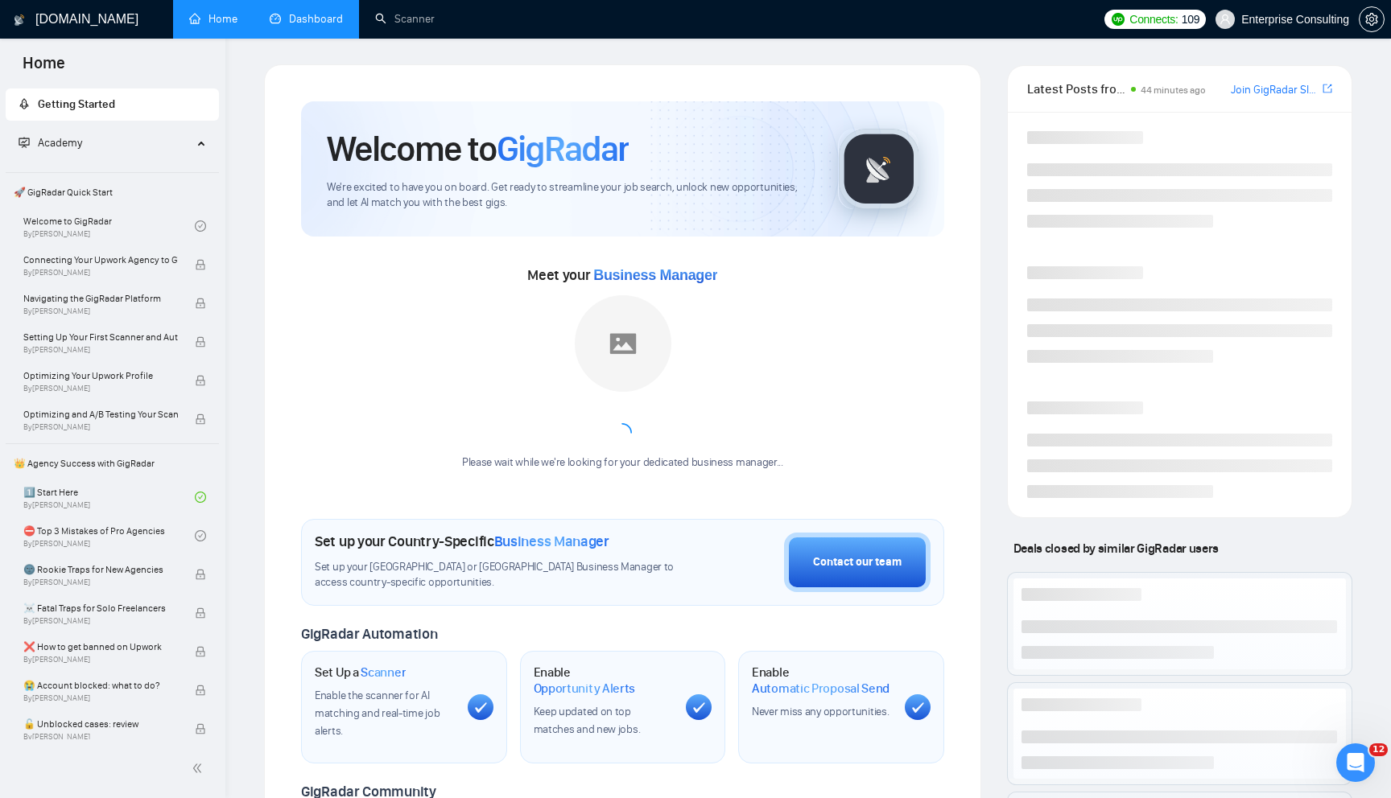
click at [200, 15] on link "Home" at bounding box center [213, 19] width 48 height 14
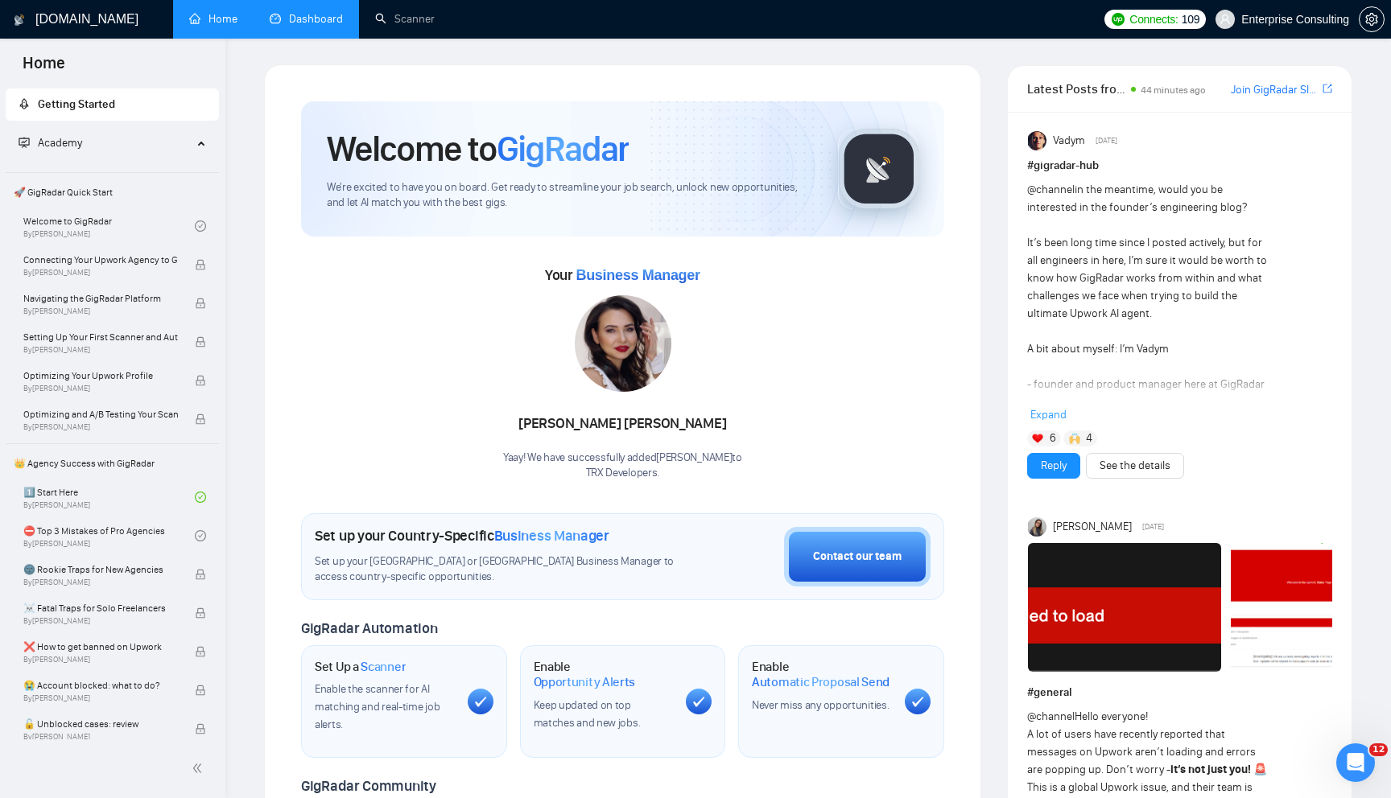
click at [308, 14] on link "Dashboard" at bounding box center [306, 19] width 73 height 14
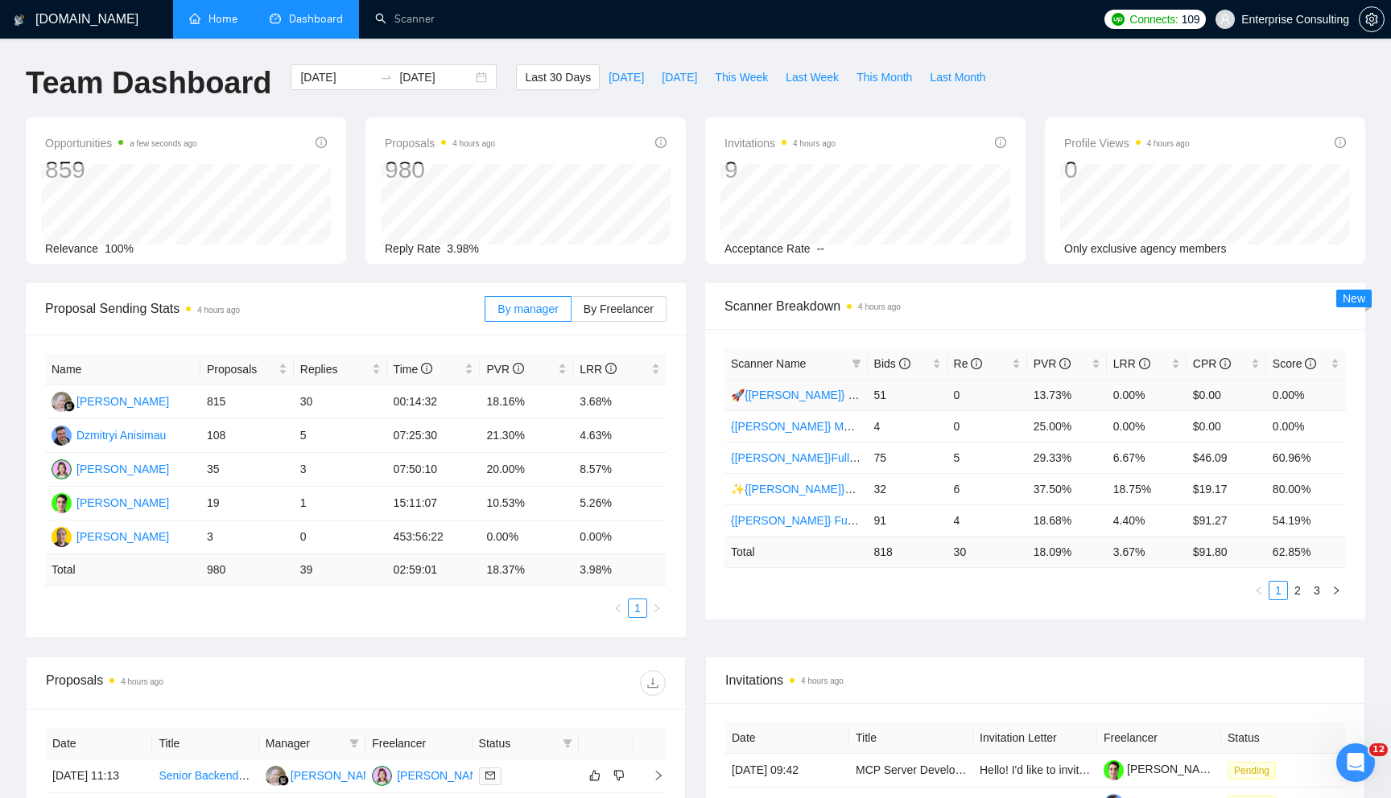
click at [793, 390] on link "🚀{ILYA} Main | python | django | AI (+less than 30 h)" at bounding box center [898, 395] width 334 height 13
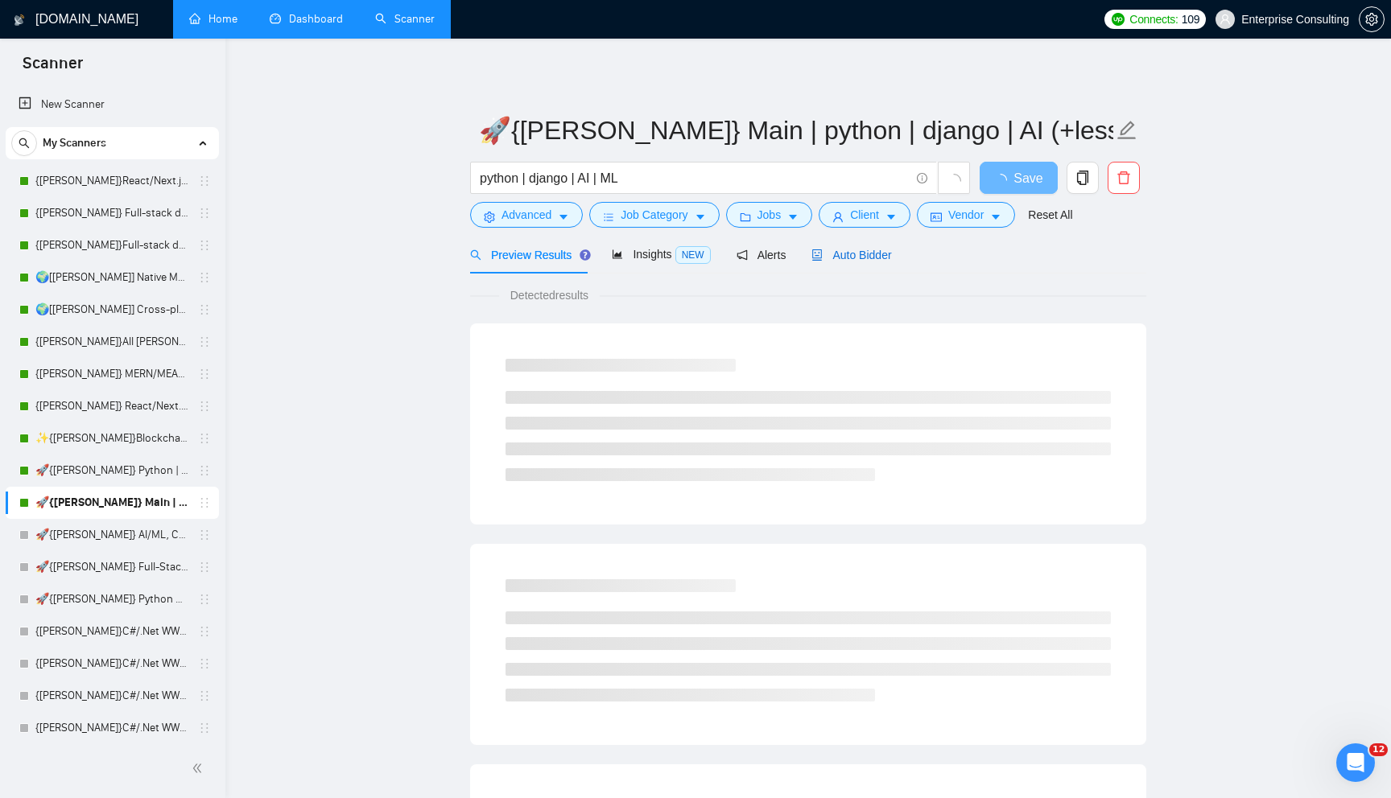
click at [838, 262] on div "Auto Bidder" at bounding box center [851, 255] width 80 height 18
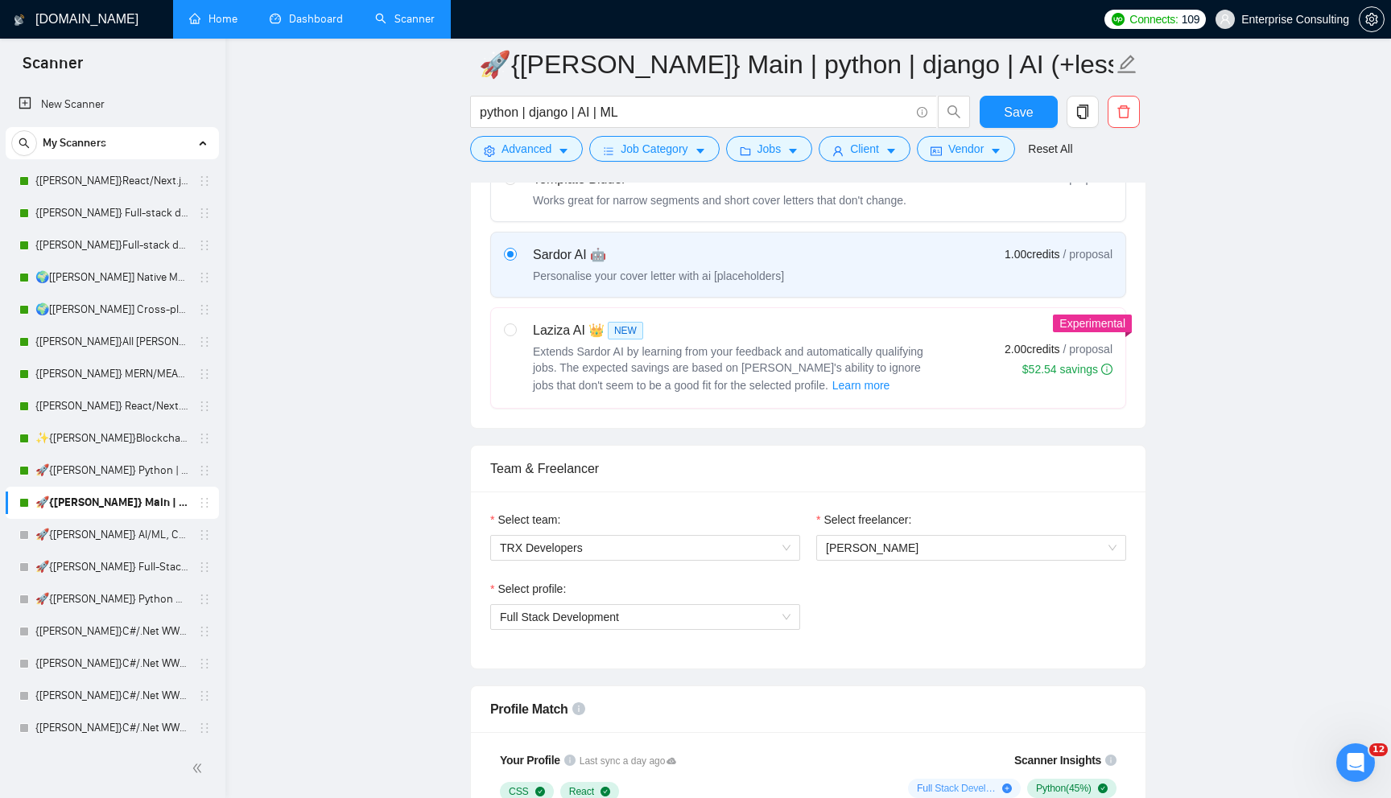
scroll to position [789, 0]
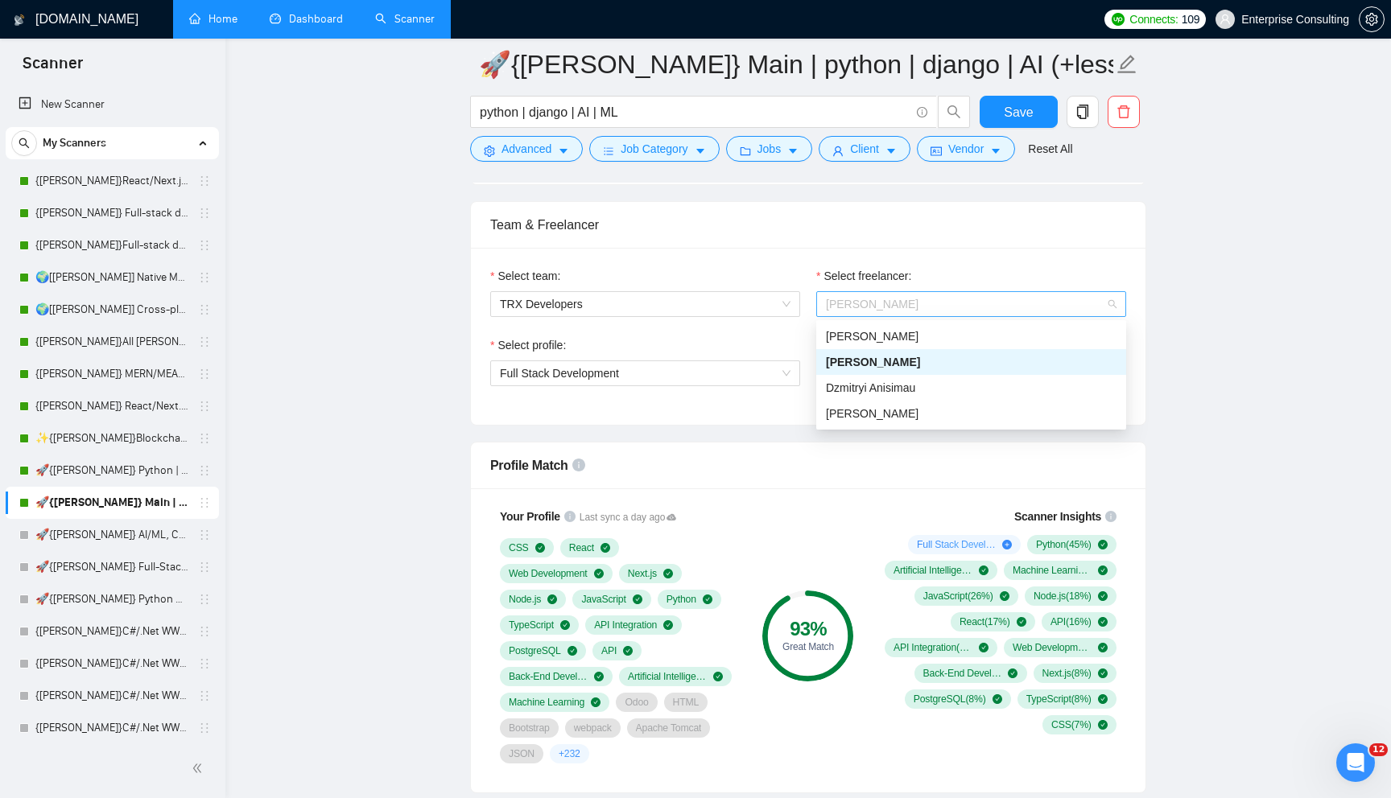
click at [925, 303] on span "Ilya Shavel" at bounding box center [971, 304] width 291 height 24
click at [897, 415] on span "Anton Shkuray" at bounding box center [872, 413] width 93 height 13
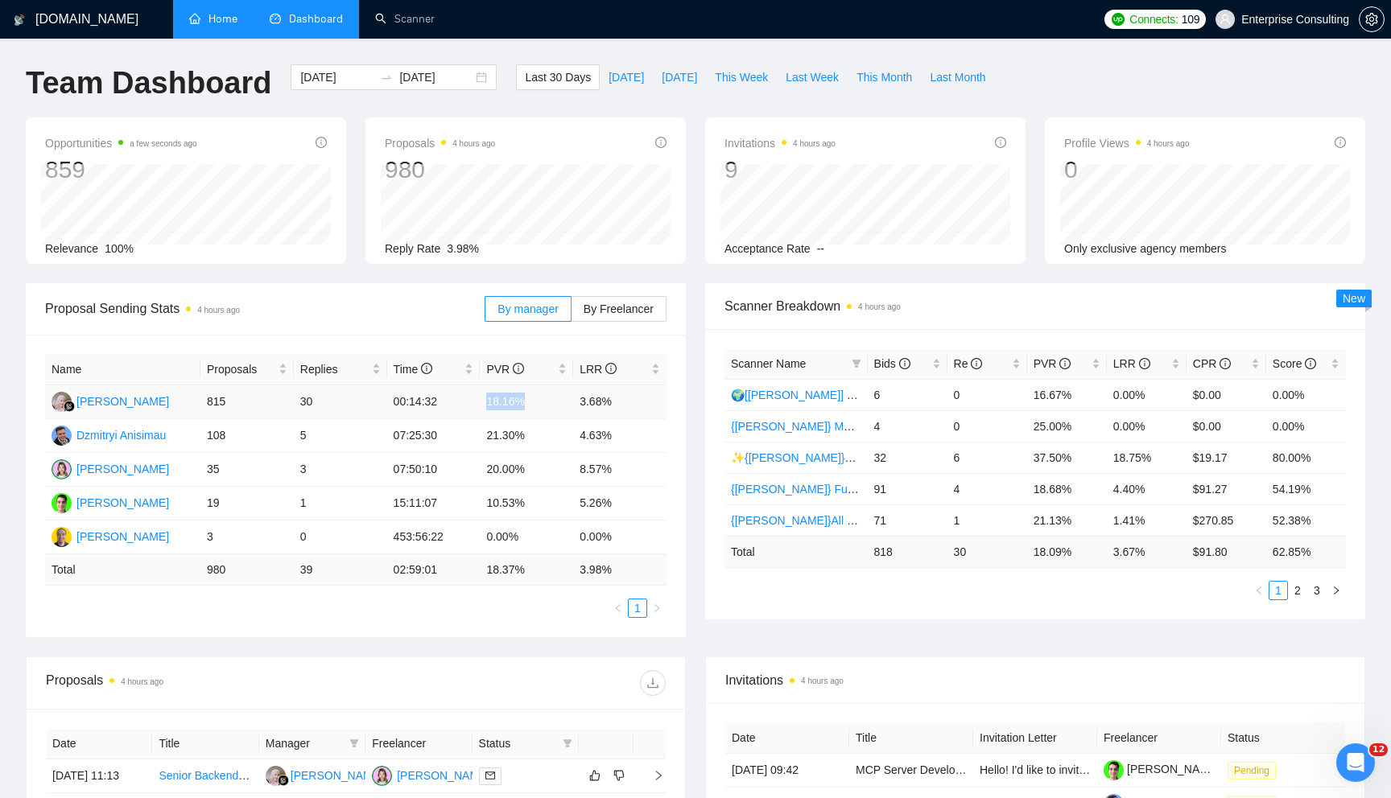
drag, startPoint x: 481, startPoint y: 402, endPoint x: 526, endPoint y: 404, distance: 45.9
click at [526, 404] on td "18.16%" at bounding box center [526, 403] width 93 height 34
click at [774, 394] on link "🌍[Kate] Cross-platform Mobile WW" at bounding box center [856, 395] width 250 height 13
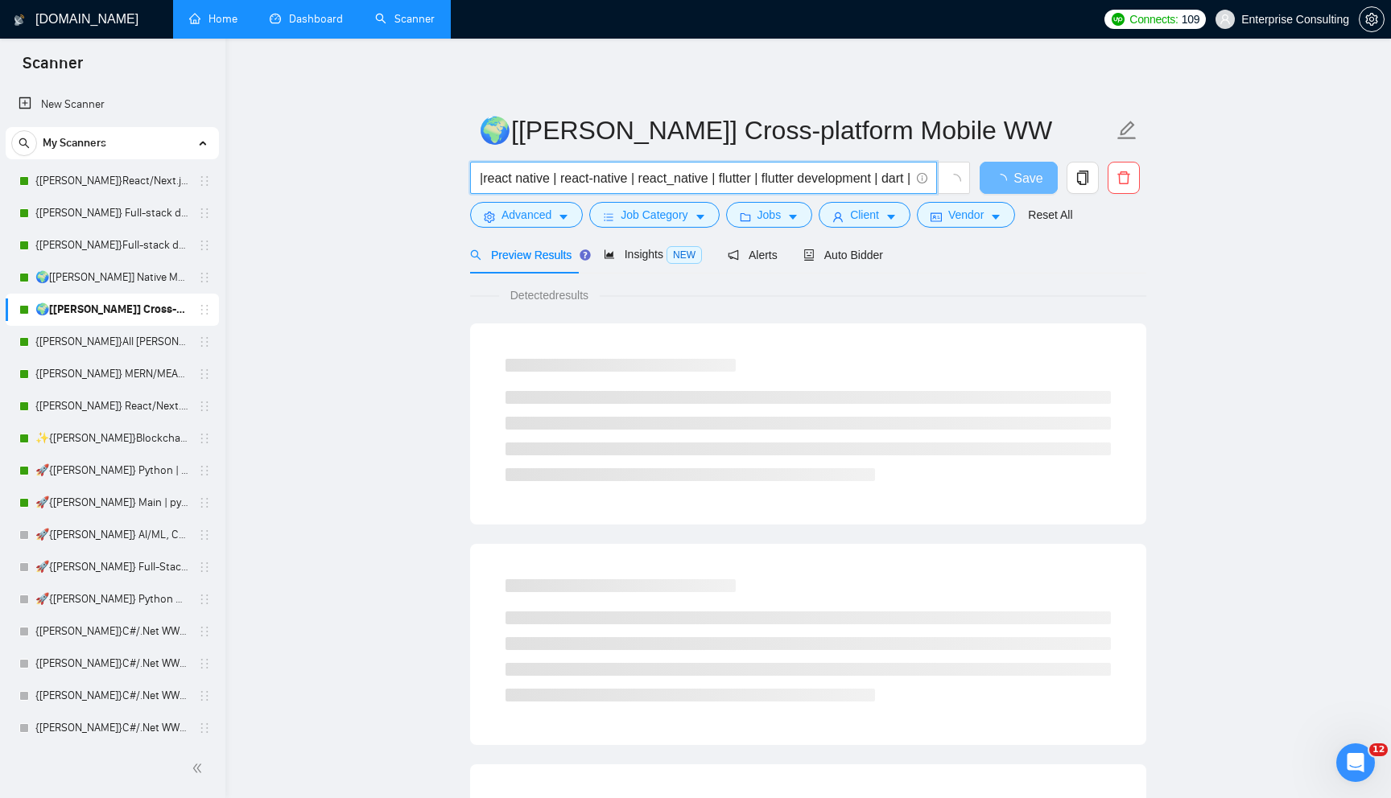
drag, startPoint x: 525, startPoint y: 180, endPoint x: 665, endPoint y: 180, distance: 140.1
click at [665, 180] on input "|react native | react-native | react_native | flutter | flutter development | d…" at bounding box center [695, 178] width 430 height 20
